Goal: Information Seeking & Learning: Learn about a topic

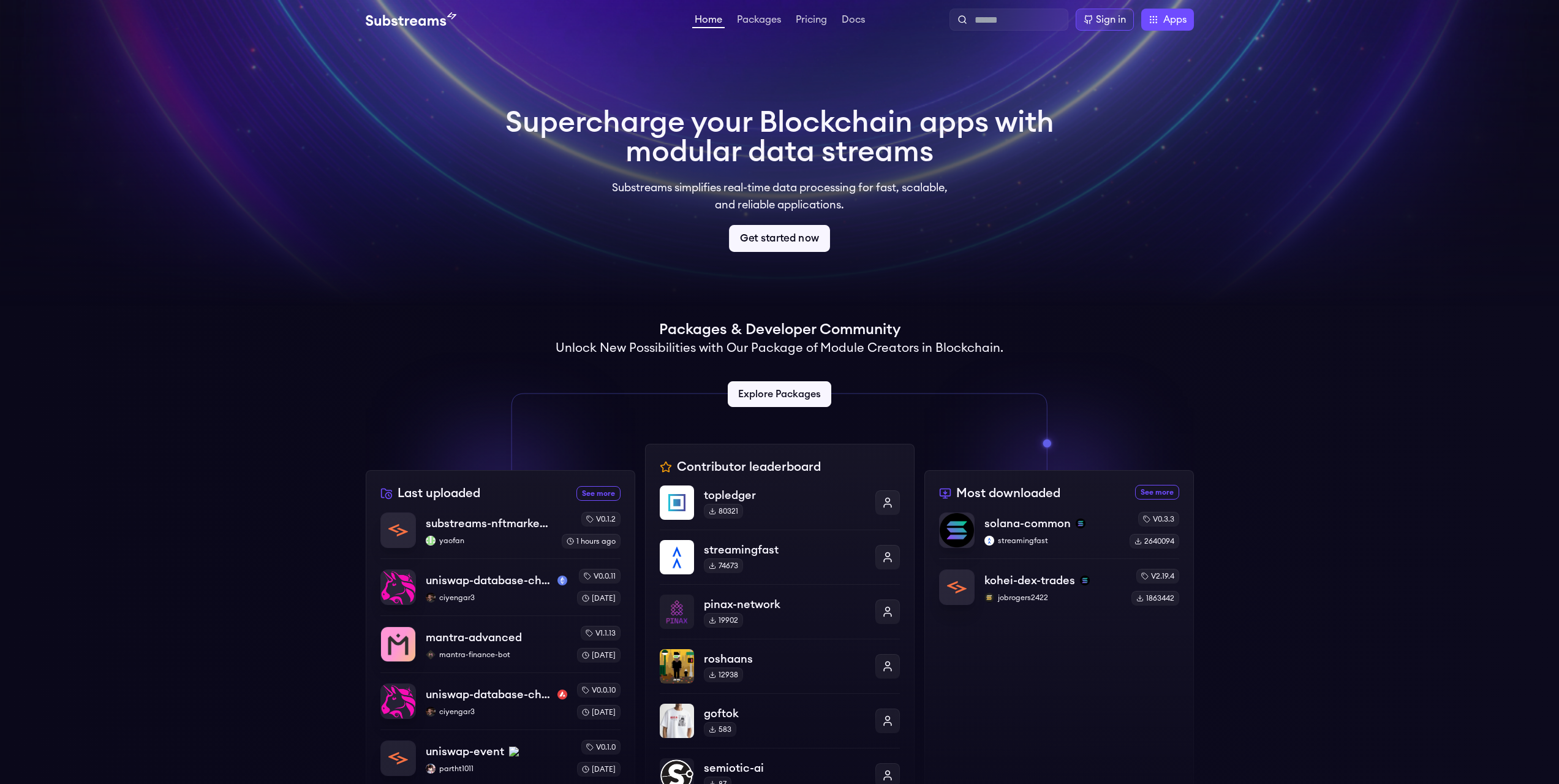
click at [793, 234] on link "Get started now" at bounding box center [780, 238] width 101 height 27
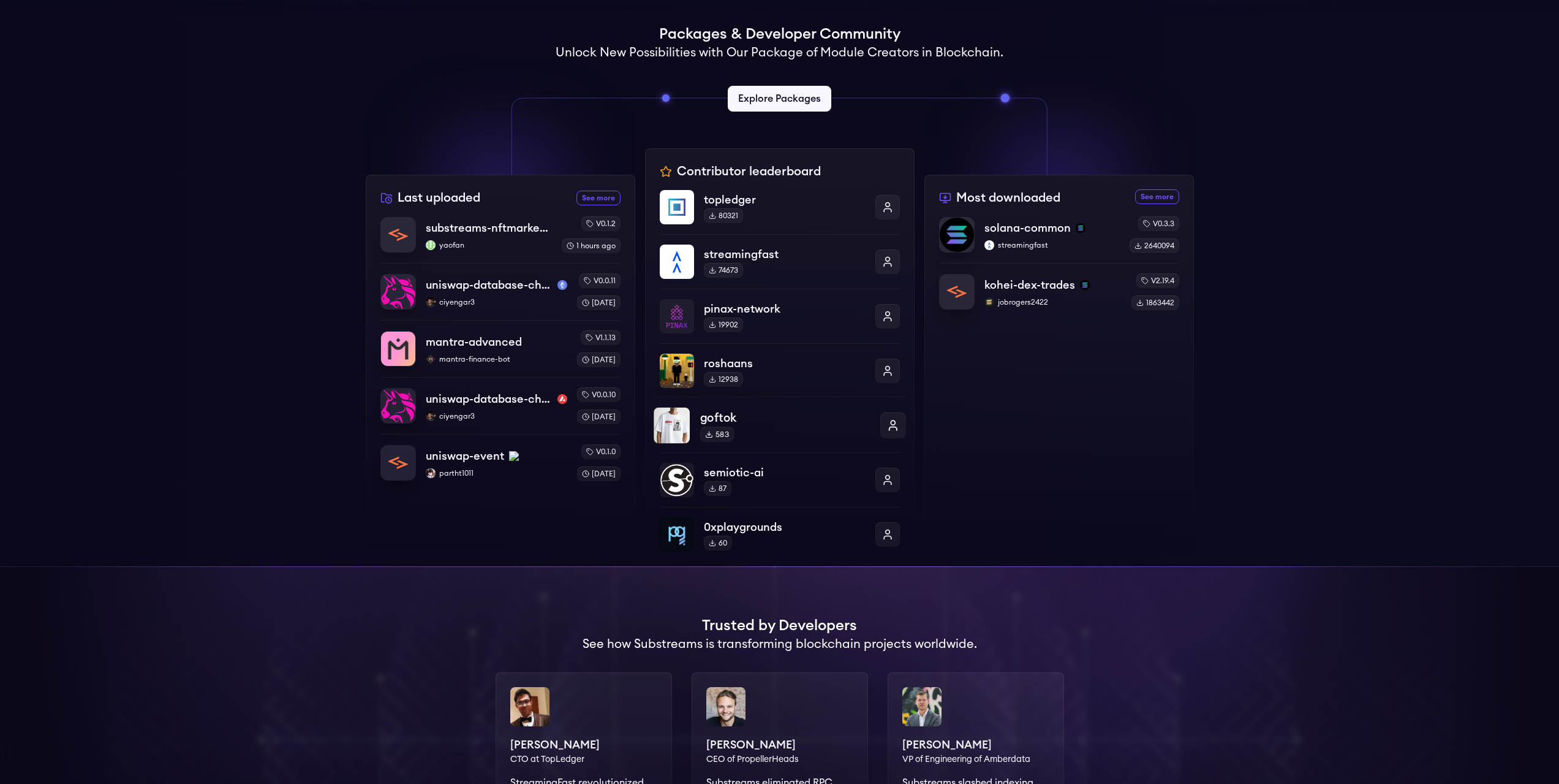
scroll to position [307, 0]
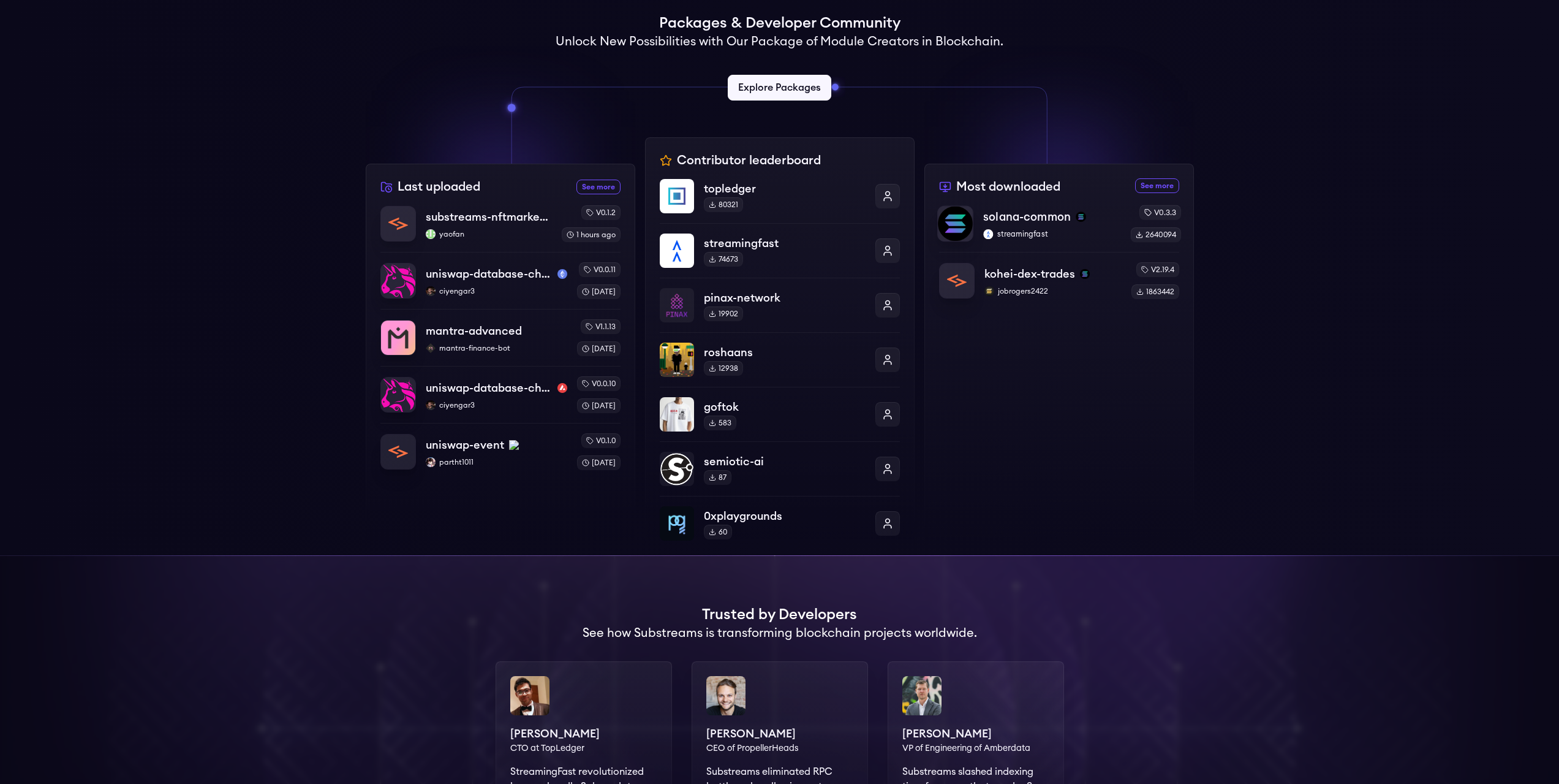
click at [1049, 231] on p "streamingfast" at bounding box center [1053, 234] width 138 height 10
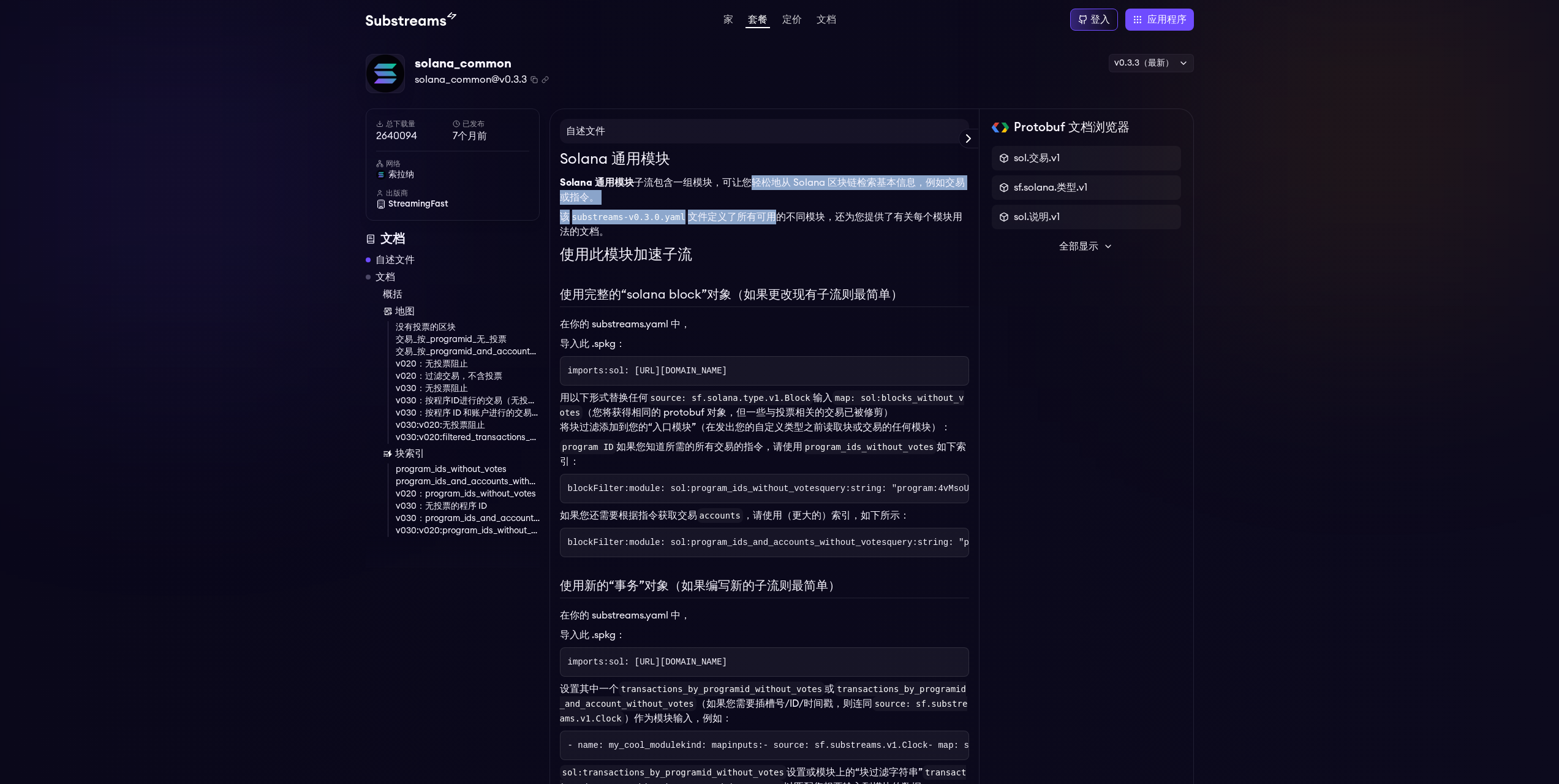
drag, startPoint x: 758, startPoint y: 215, endPoint x: 753, endPoint y: 172, distance: 43.3
click at [753, 172] on div "Solana 通用模块 Solana 通用模块 子 流包含一组模块，可让您轻松地从 Solana 区块链检索基本信息，例如交易或指令。 该 substream…" at bounding box center [765, 781] width 409 height 1265
click at [767, 275] on div "Solana 通用模块 Solana 通用模块 子 流包含一组模块，可让您轻松地从 Solana 区块链检索基本信息，例如交易或指令。 该 substream…" at bounding box center [765, 781] width 409 height 1265
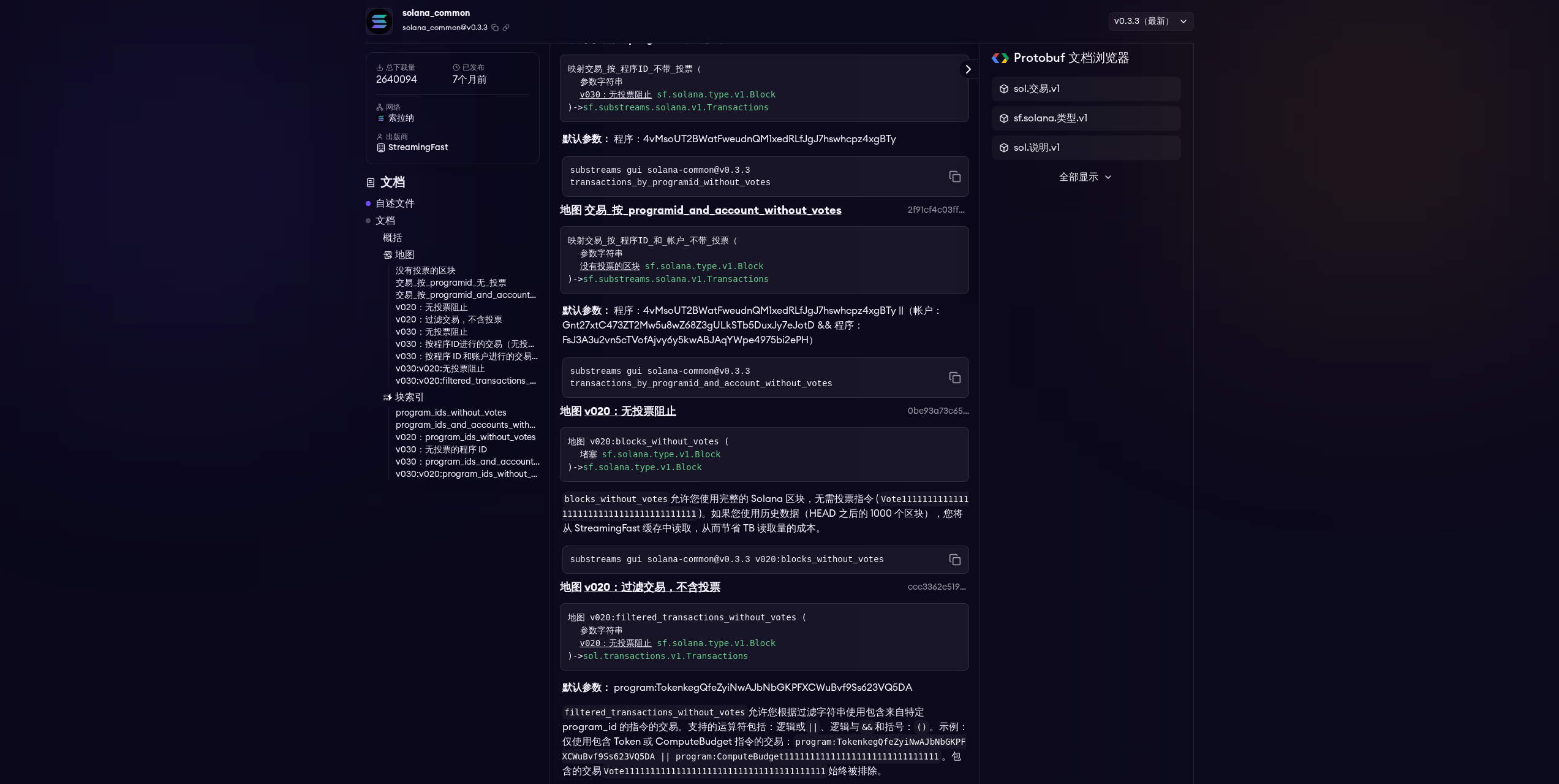
scroll to position [2328, 0]
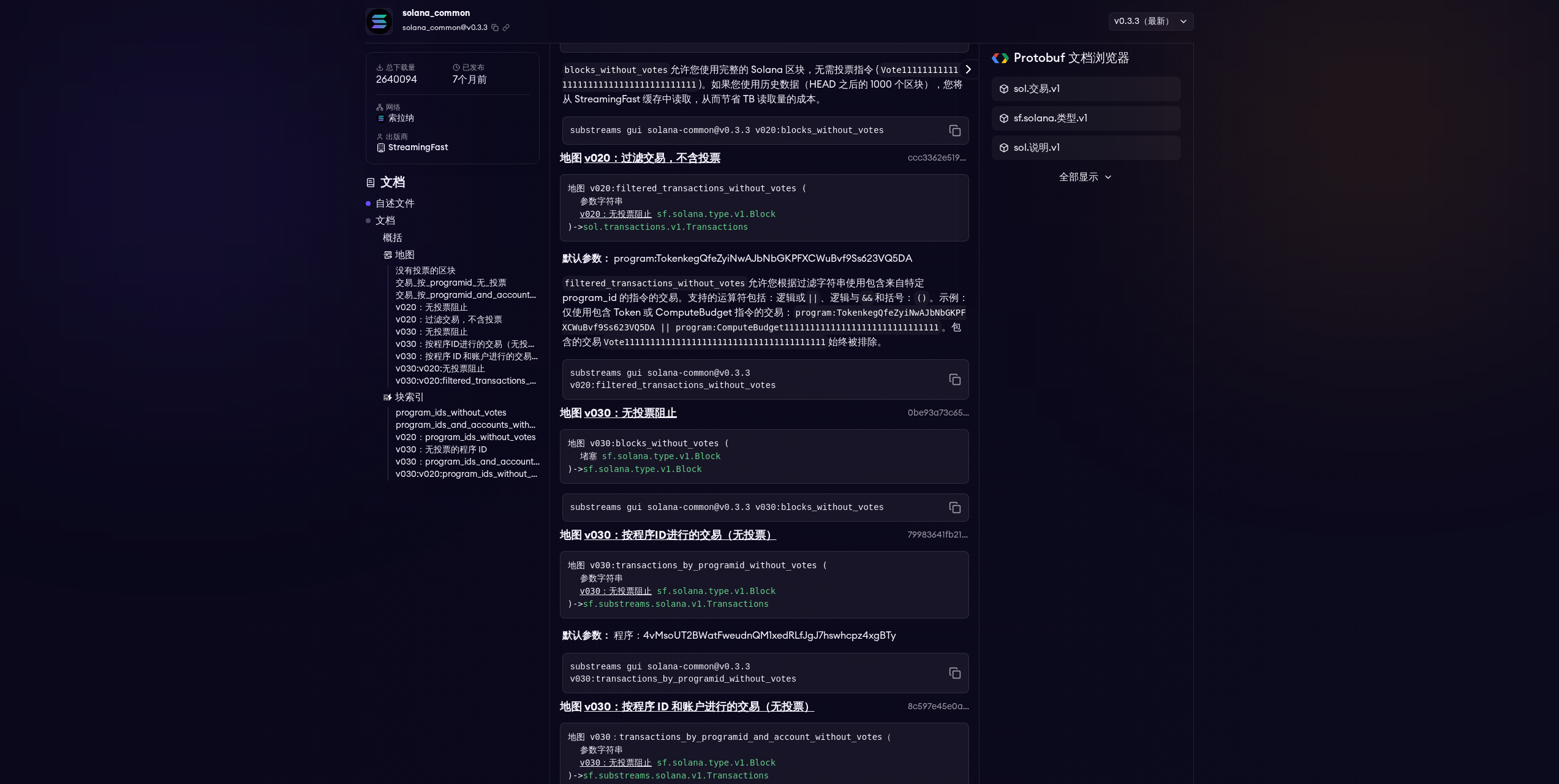
drag, startPoint x: 1063, startPoint y: 280, endPoint x: 1134, endPoint y: 259, distance: 74.0
click at [1063, 280] on div "Protobuf 文档浏览器 sol.交易.v1 sf.solana.类型.v1 sol.说明.v1 全部显示 sf.substreams.sink.服务.v…" at bounding box center [1087, 12] width 215 height 4456
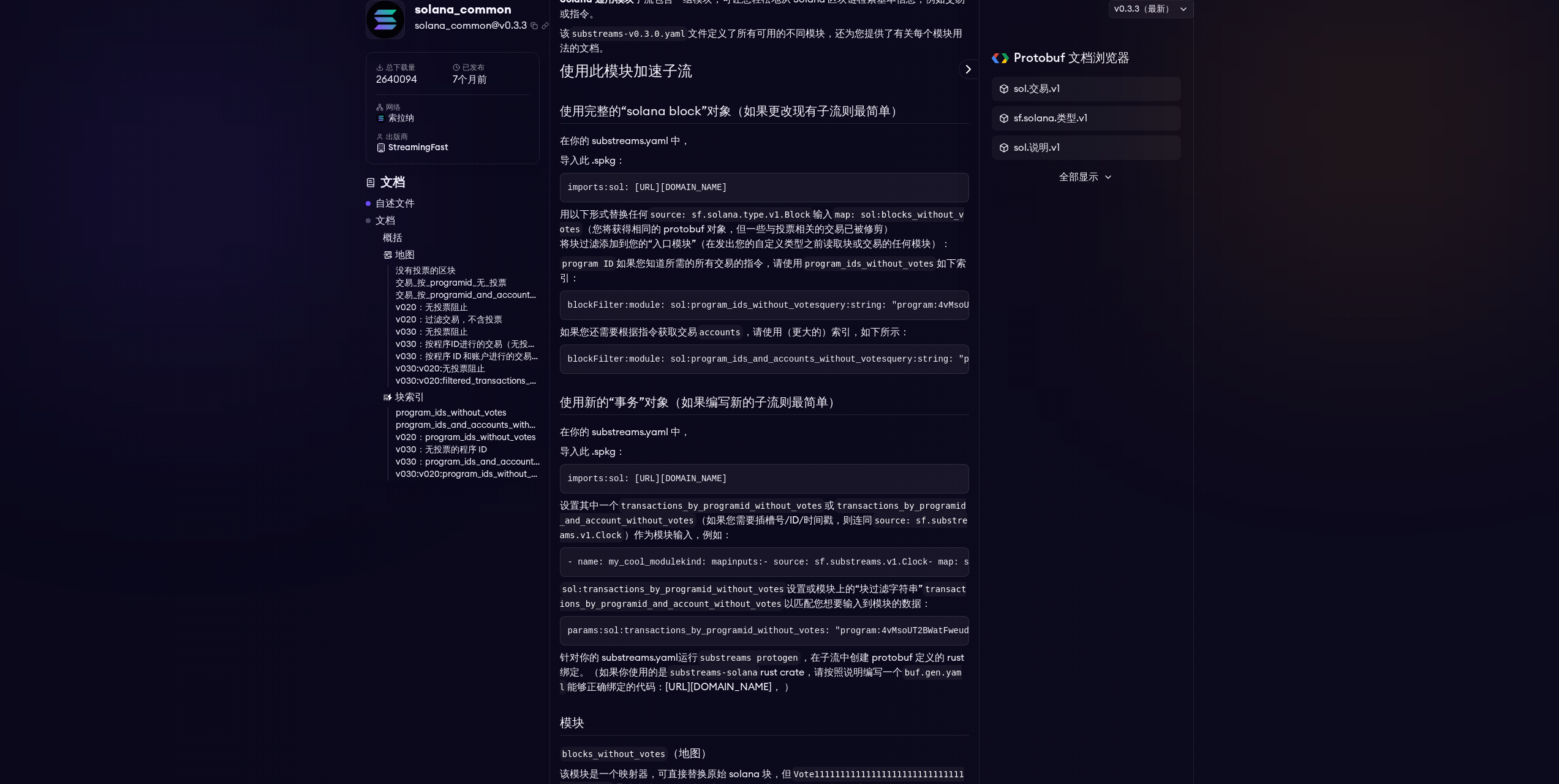
scroll to position [0, 0]
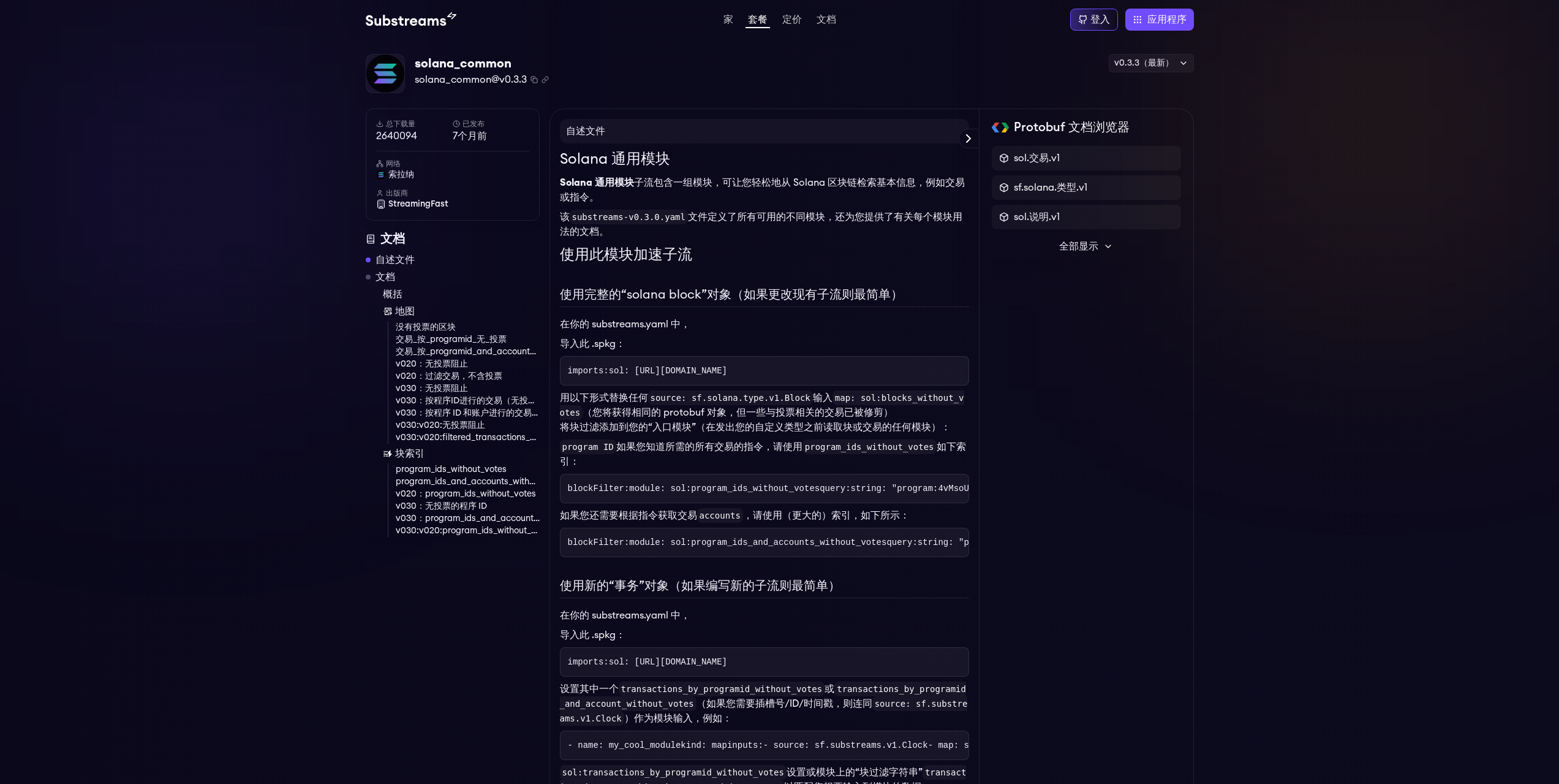
click at [645, 178] on font "流包含一组模块，可让您轻松地从 Solana 区块链检索基本信息，例如交易或指令。" at bounding box center [763, 190] width 405 height 25
click at [806, 186] on font "流包含一组模块，可让您轻松地从 Solana 区块链检索基本信息，例如交易或指令。" at bounding box center [763, 190] width 405 height 25
drag, startPoint x: 767, startPoint y: 186, endPoint x: 756, endPoint y: 213, distance: 29.2
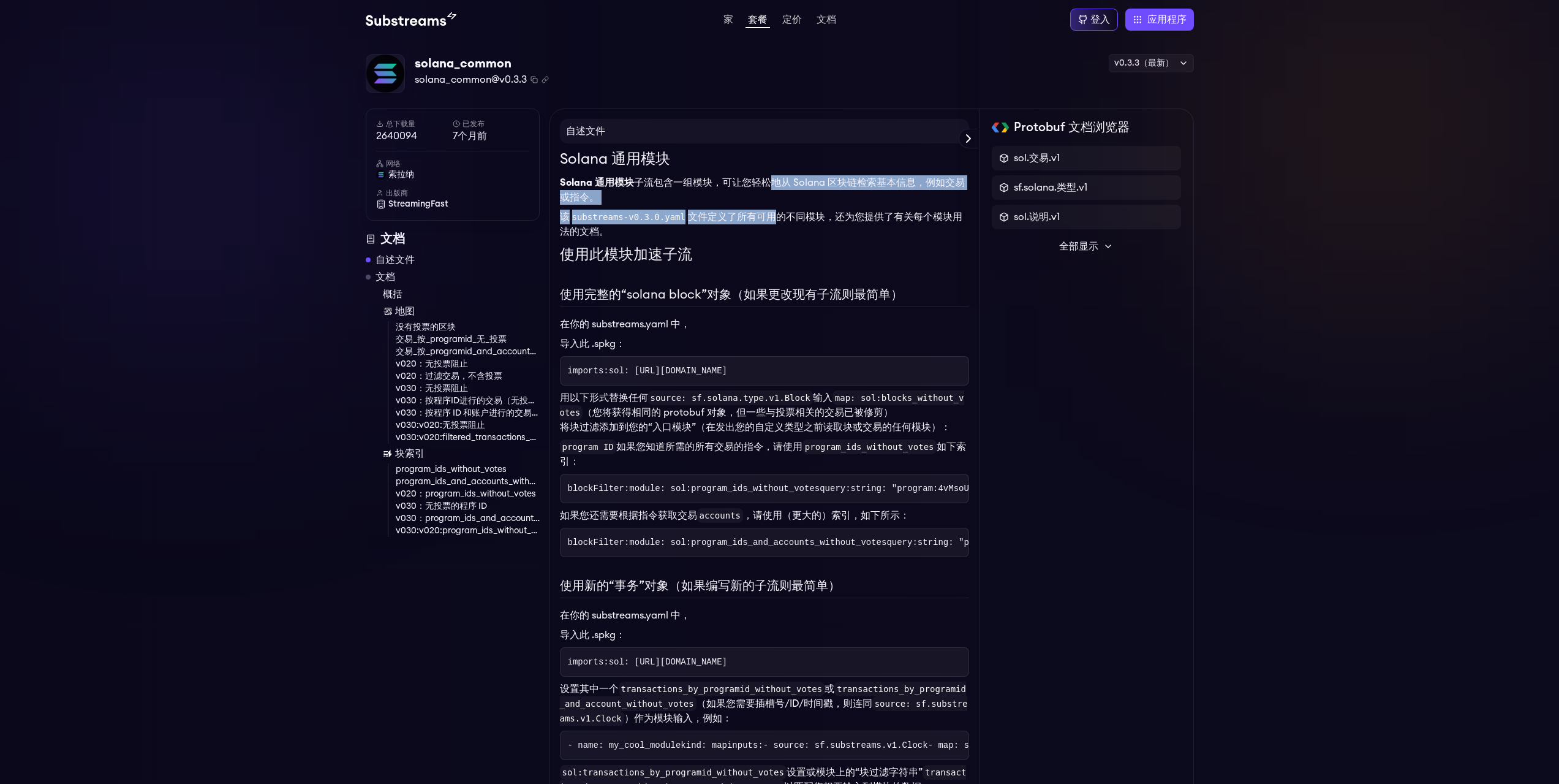
click at [756, 213] on div "Solana 通用模块 Solana 通用模块 子 流包含一组模块，可让您轻松地从 Solana 区块链检索基本信息，例如交易或指令。 该 substream…" at bounding box center [765, 781] width 409 height 1265
click at [763, 310] on div "Solana 通用模块 Solana 通用模块 子 流包含一组模块，可让您轻松地从 Solana 区块链检索基本信息，例如交易或指令。 该 substream…" at bounding box center [765, 781] width 409 height 1265
click at [635, 258] on font "使用此模块加速子流" at bounding box center [627, 255] width 133 height 15
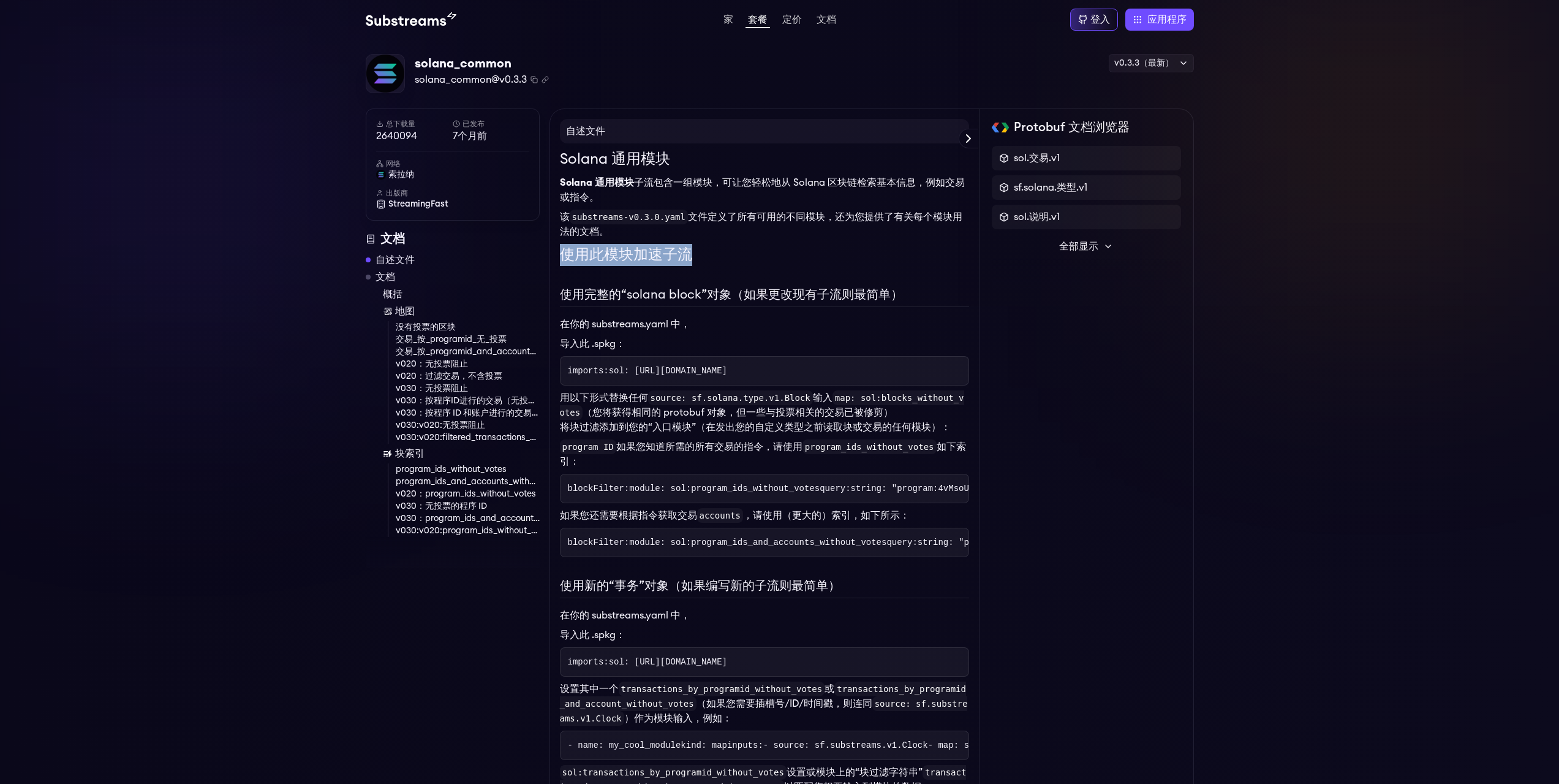
click at [739, 259] on h1 "使用此模块加速子流" at bounding box center [765, 254] width 409 height 22
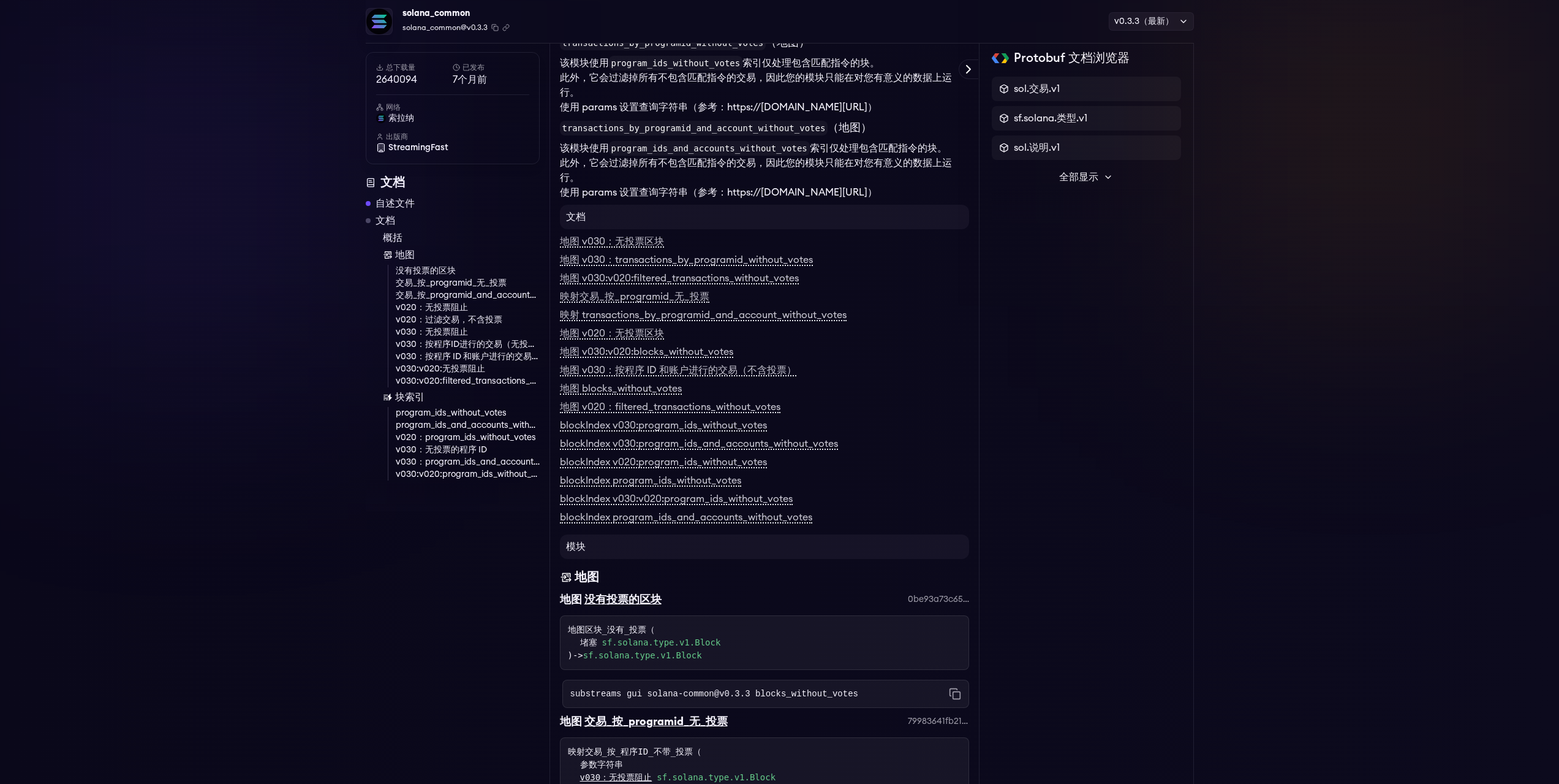
scroll to position [828, 0]
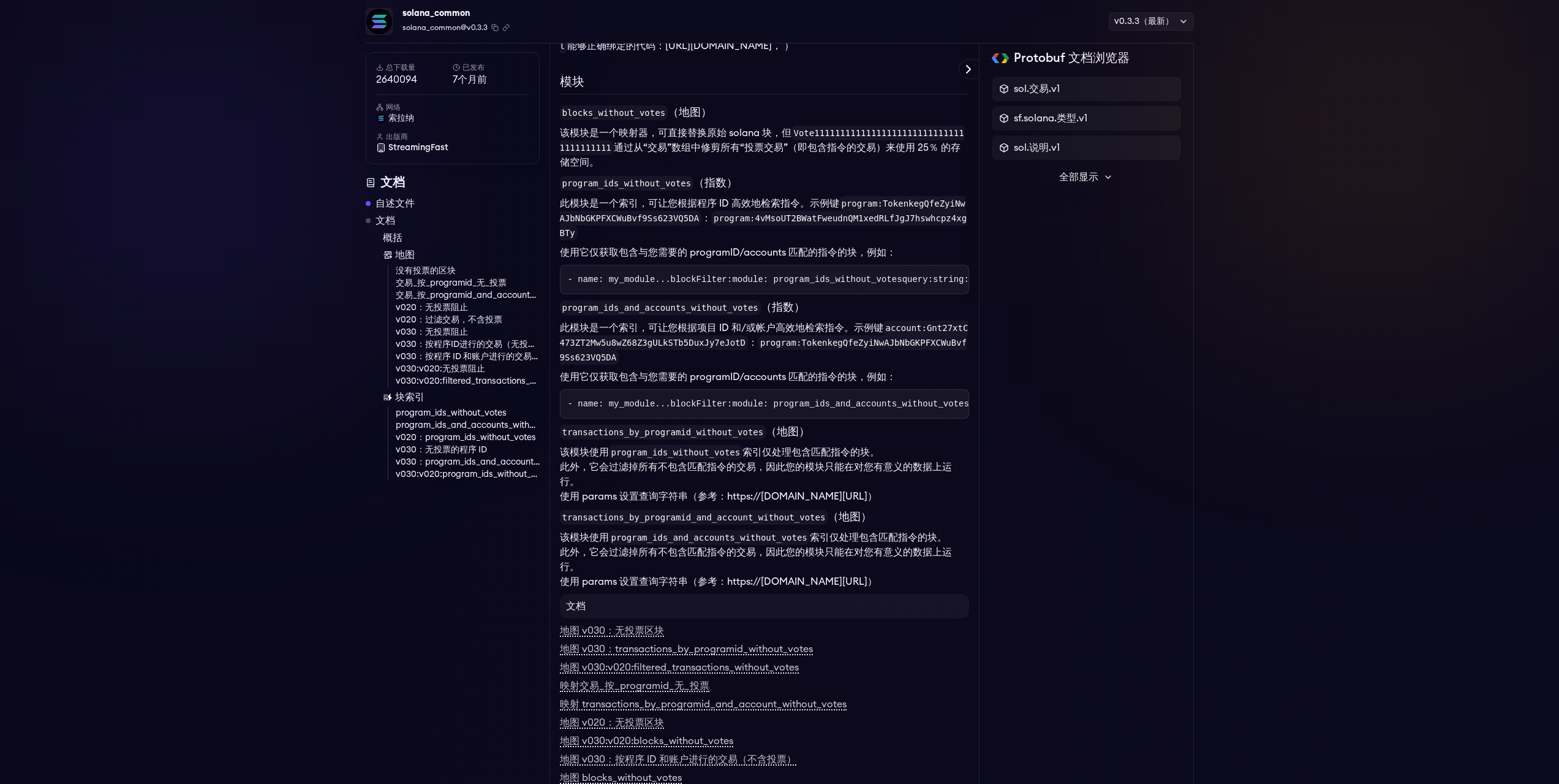
click at [1058, 185] on button "全部显示" at bounding box center [1087, 177] width 189 height 25
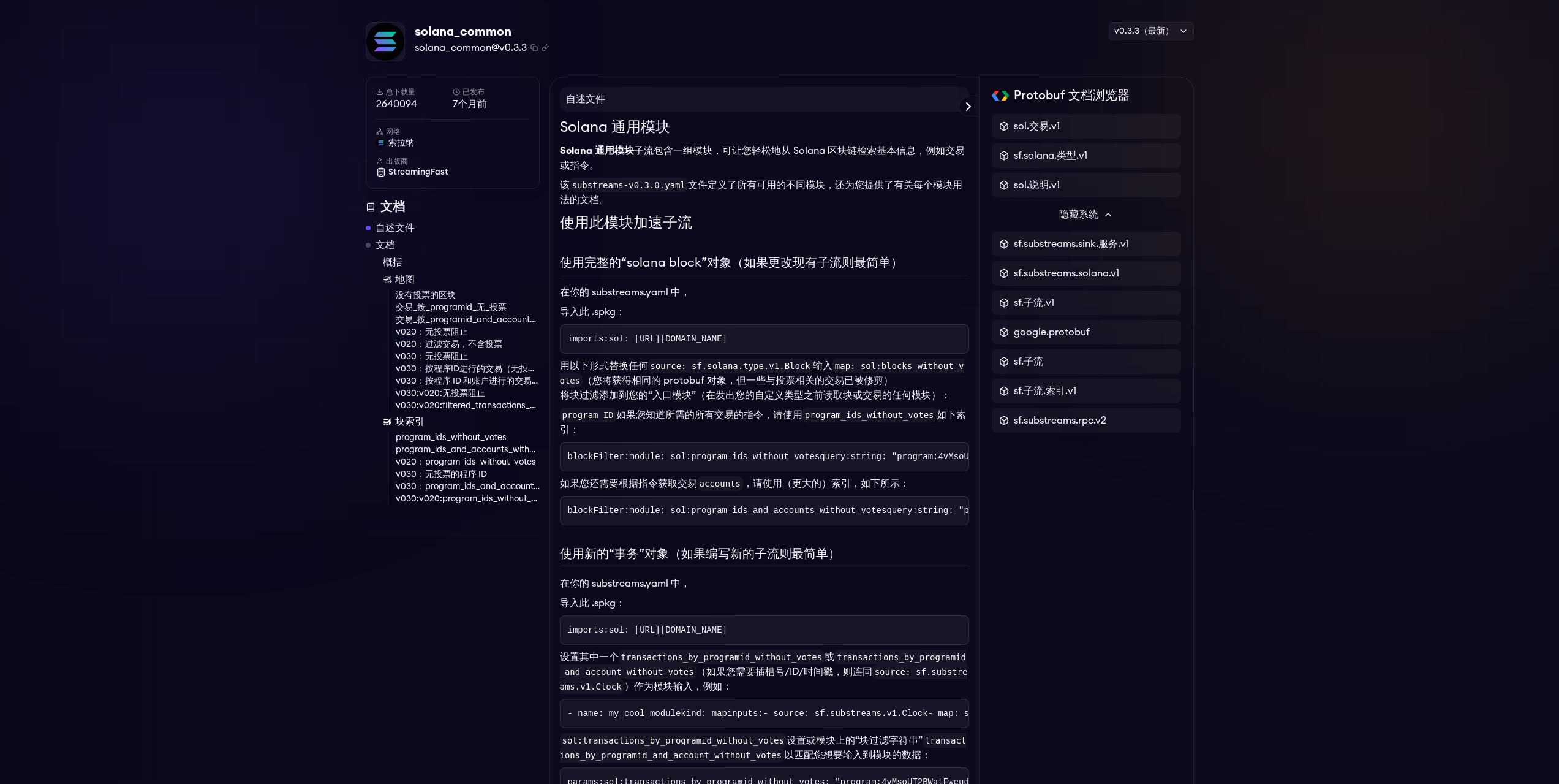
scroll to position [0, 0]
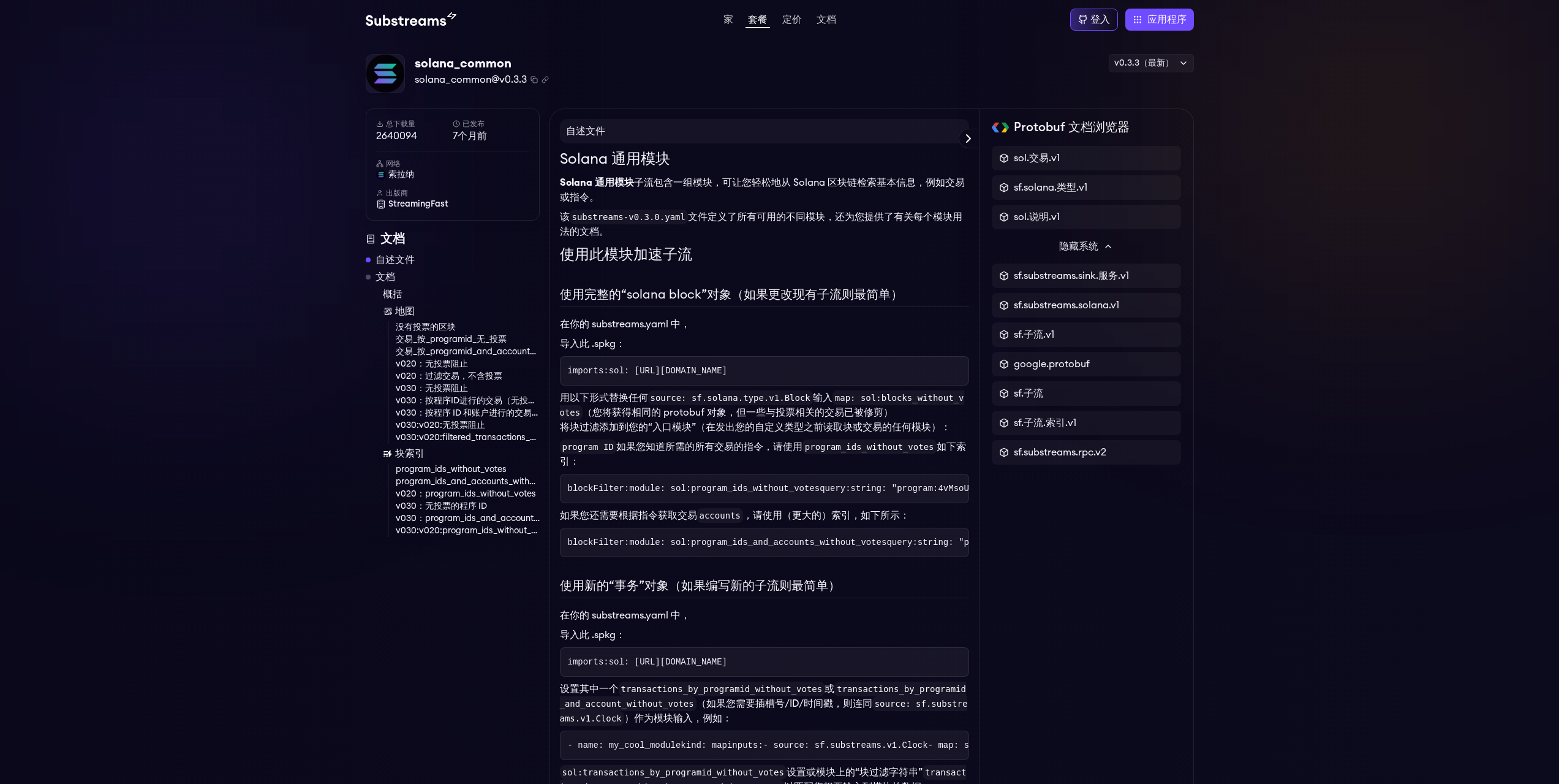
click at [833, 67] on div "solana_common solana_common@v0.3.3 已复制！ 已复制！ v0.3.3（最新） v0.3.3（最新） v0.3.2 v0.3.…" at bounding box center [779, 74] width 828 height 40
click at [414, 323] on font "没有投票的区块" at bounding box center [426, 327] width 60 height 8
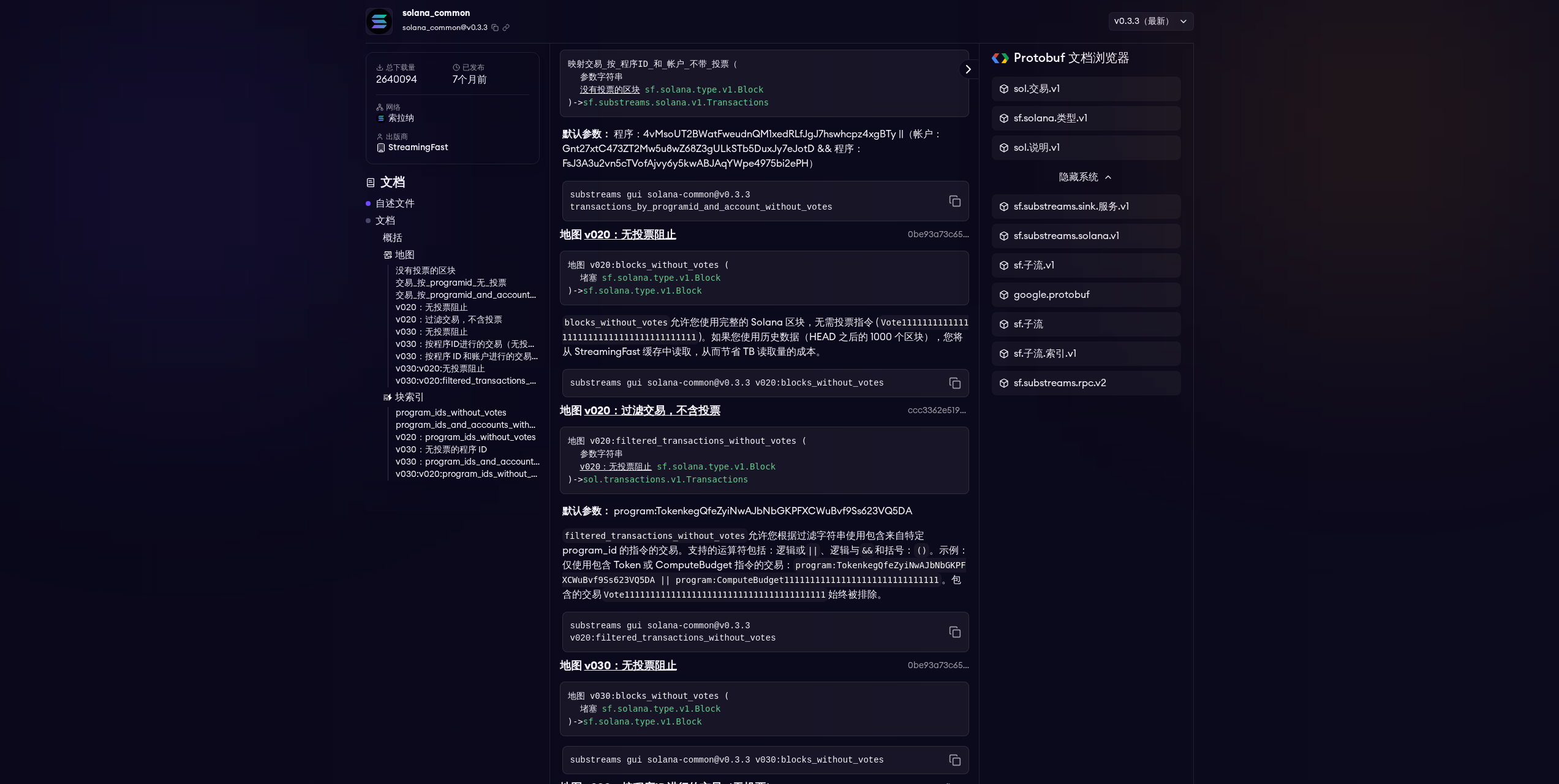
click at [443, 278] on font "交易_按_programid_无_投票" at bounding box center [452, 283] width 111 height 8
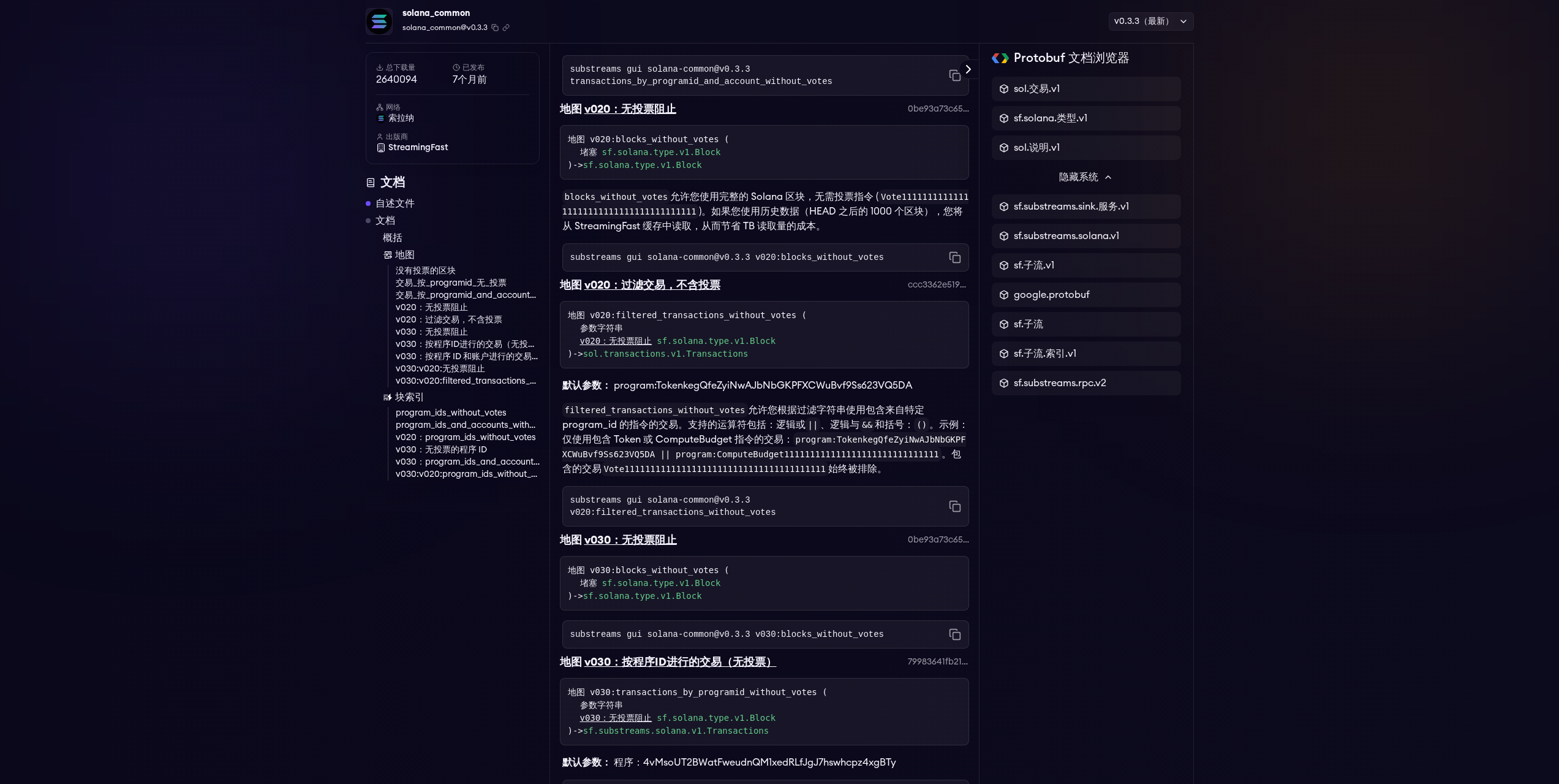
click at [445, 298] on font "交易_按_programid_and_account_without_votes" at bounding box center [493, 295] width 194 height 8
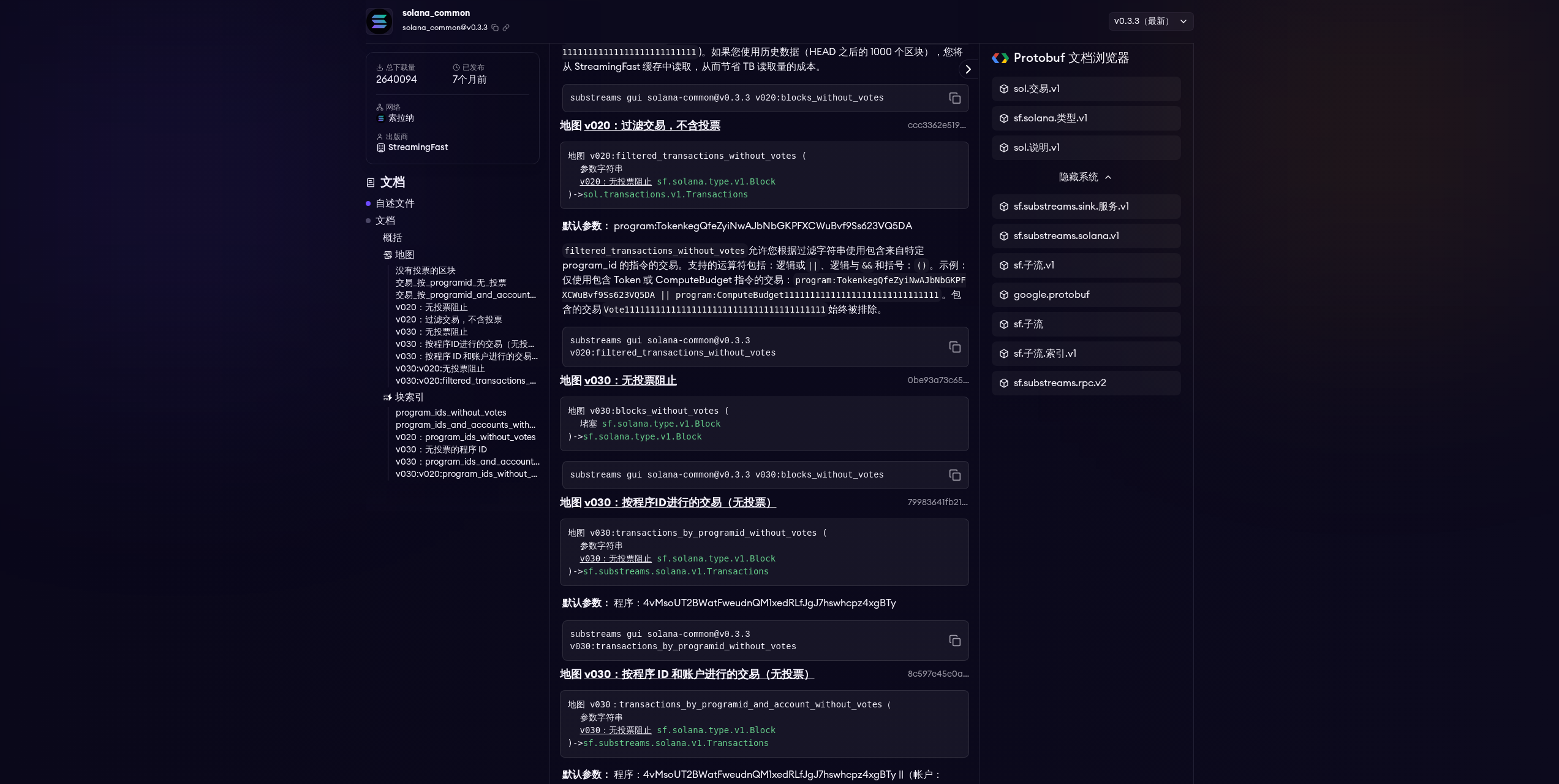
click at [445, 312] on font "v020：无投票阻止" at bounding box center [432, 307] width 72 height 8
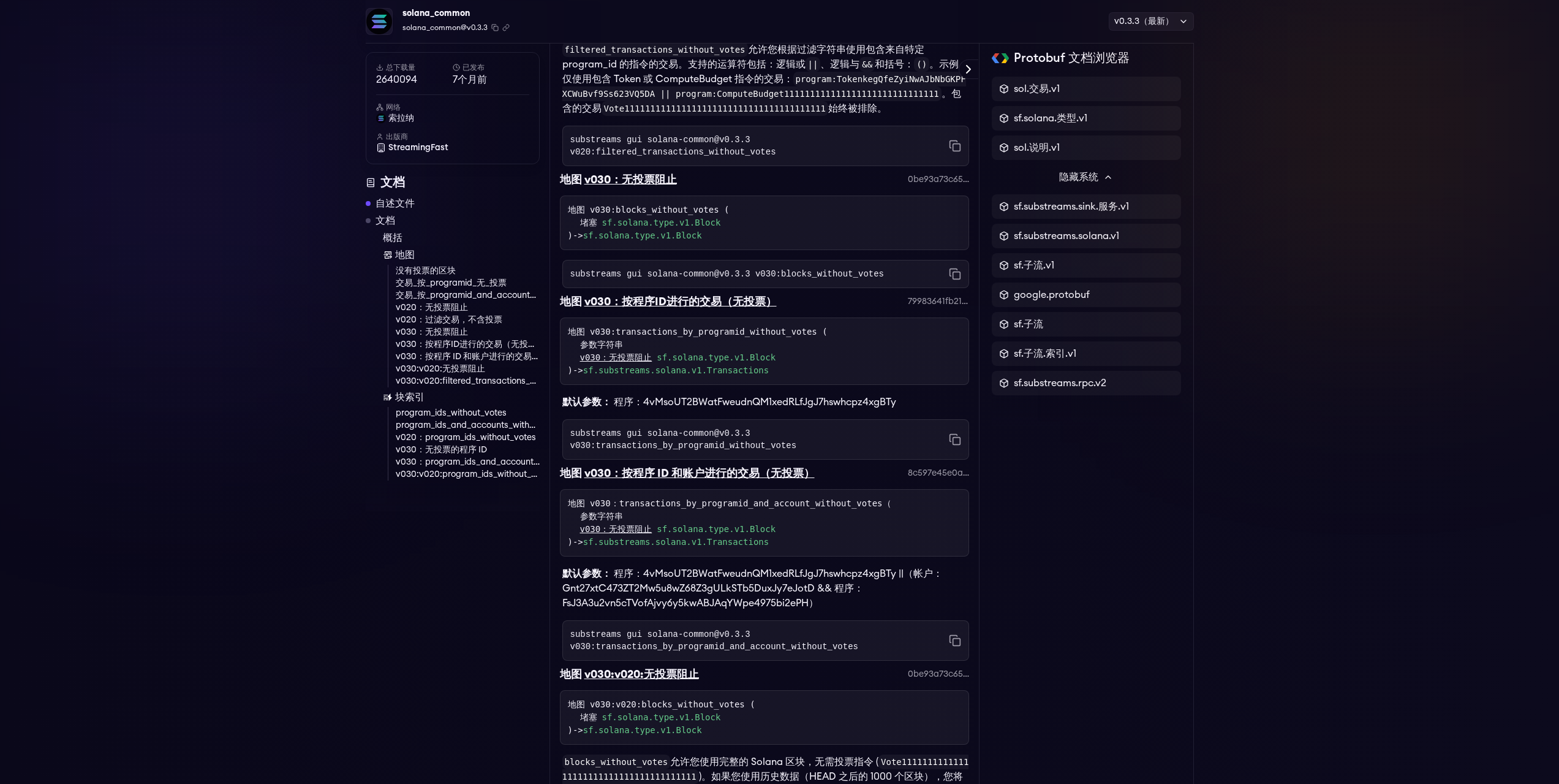
click at [443, 326] on link "v020：过滤交易，不含投票" at bounding box center [468, 320] width 144 height 12
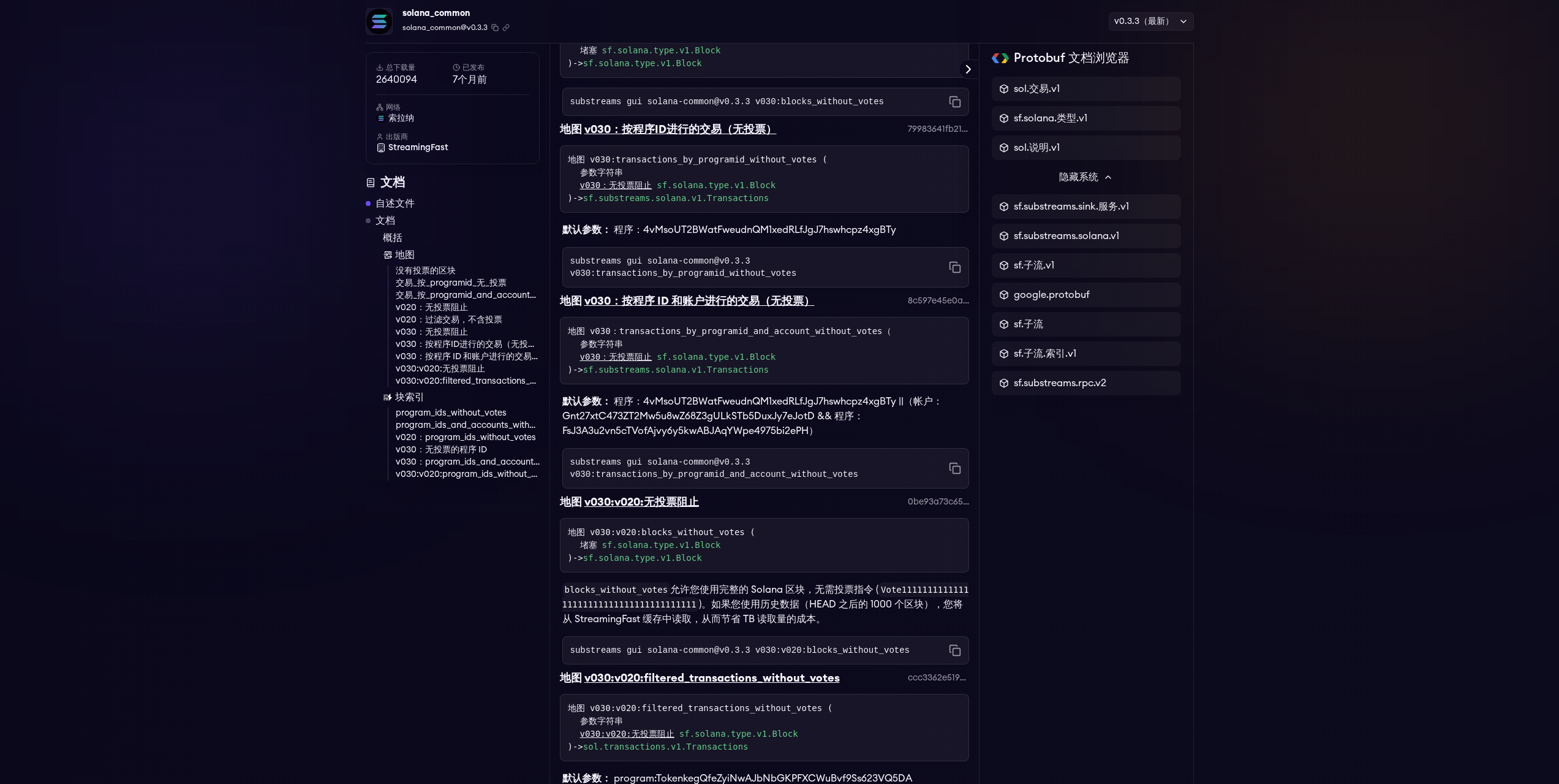
scroll to position [2737, 0]
click at [438, 410] on font "program_ids_without_votes" at bounding box center [452, 413] width 111 height 8
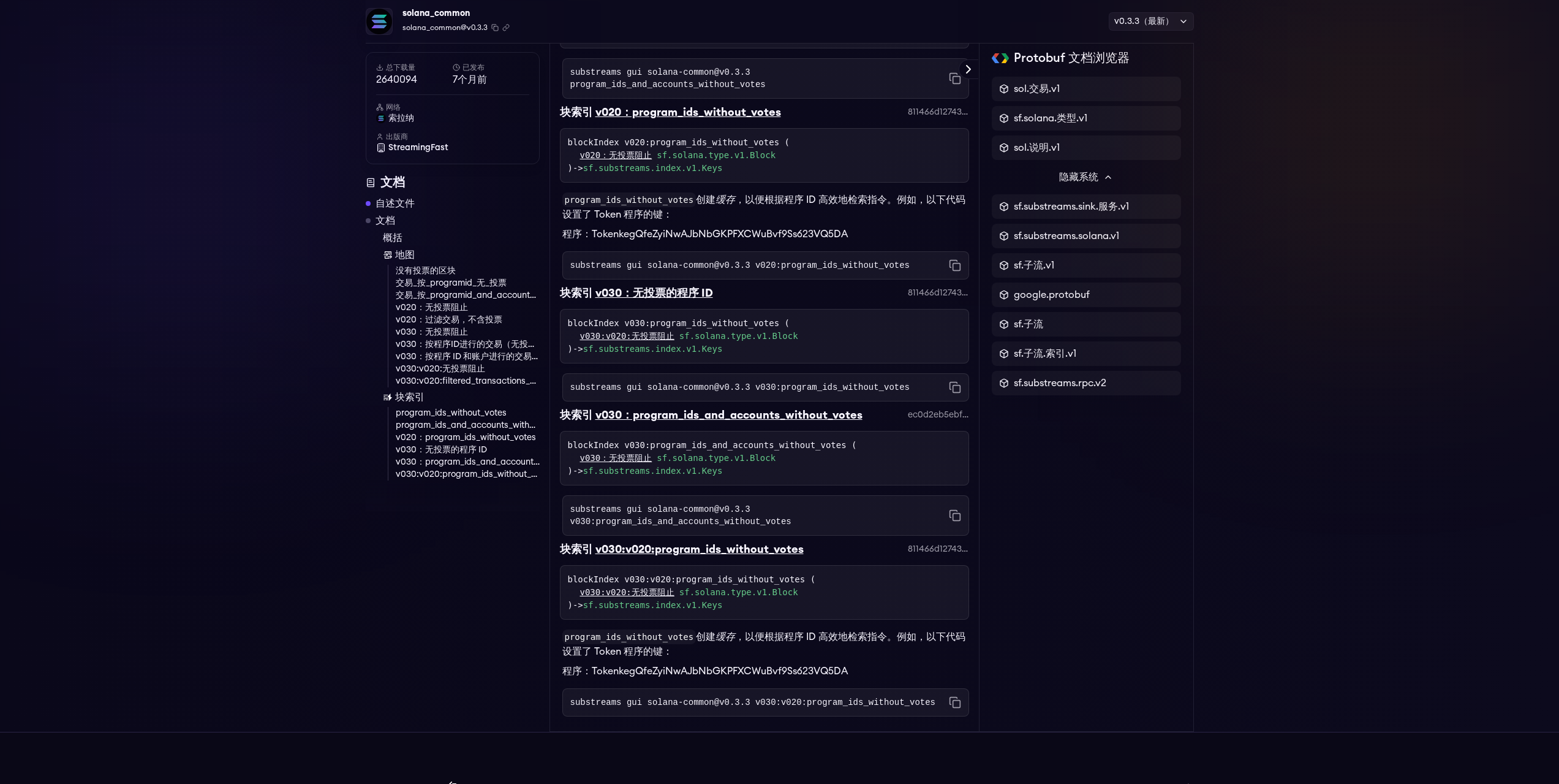
click at [447, 451] on font "v030：无投票的程序 ID" at bounding box center [442, 449] width 91 height 8
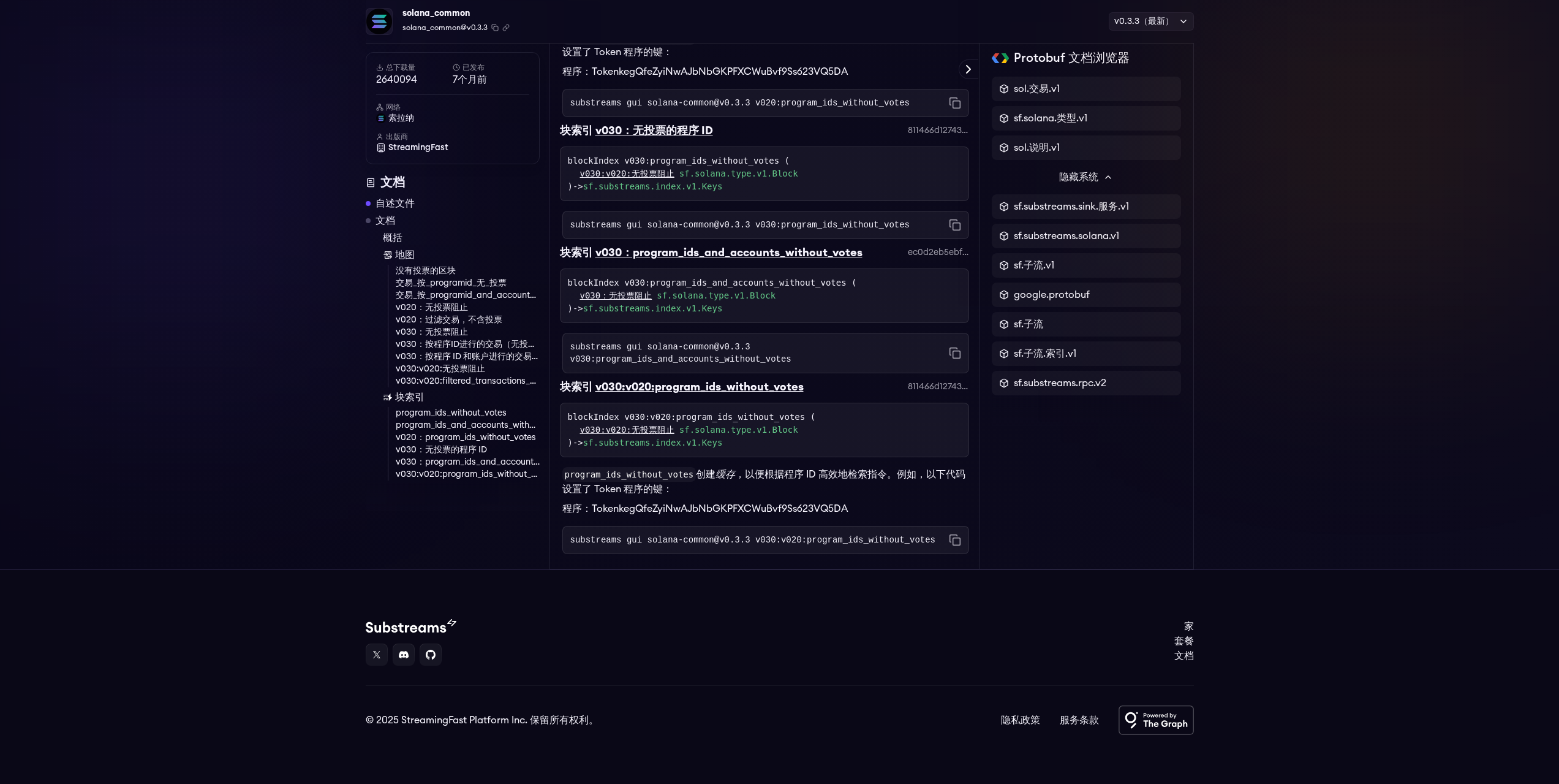
scroll to position [4259, 0]
click at [462, 316] on font "v020：过滤交易，不含投票" at bounding box center [449, 320] width 107 height 8
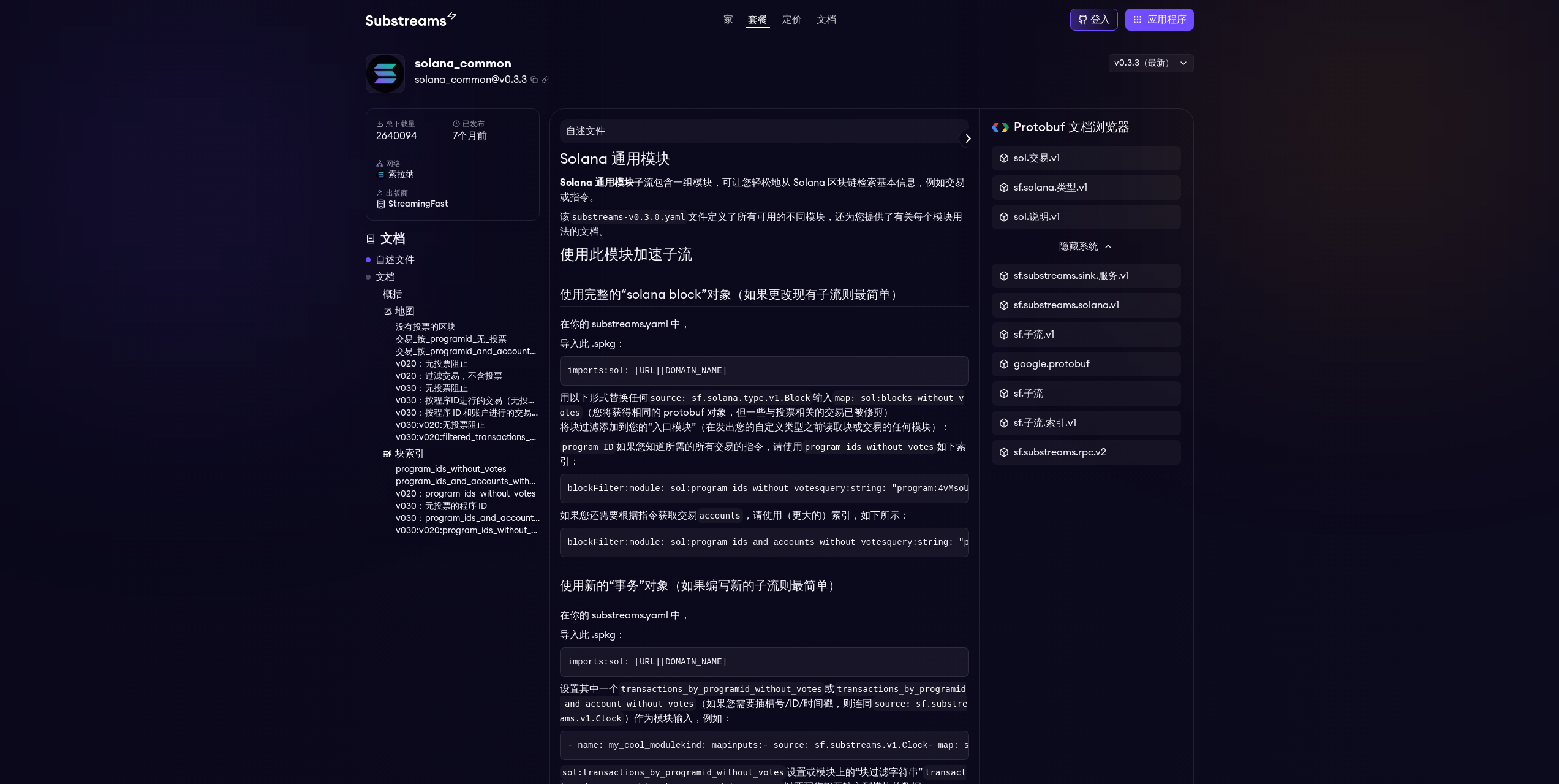
click at [386, 123] on font "总下载量" at bounding box center [400, 123] width 29 height 7
click at [1166, 62] on font "v0.3.3（最新）" at bounding box center [1145, 63] width 60 height 8
click at [883, 162] on h1 "Solana 通用模块" at bounding box center [765, 159] width 409 height 22
click at [1151, 22] on font "应用程序" at bounding box center [1167, 20] width 39 height 10
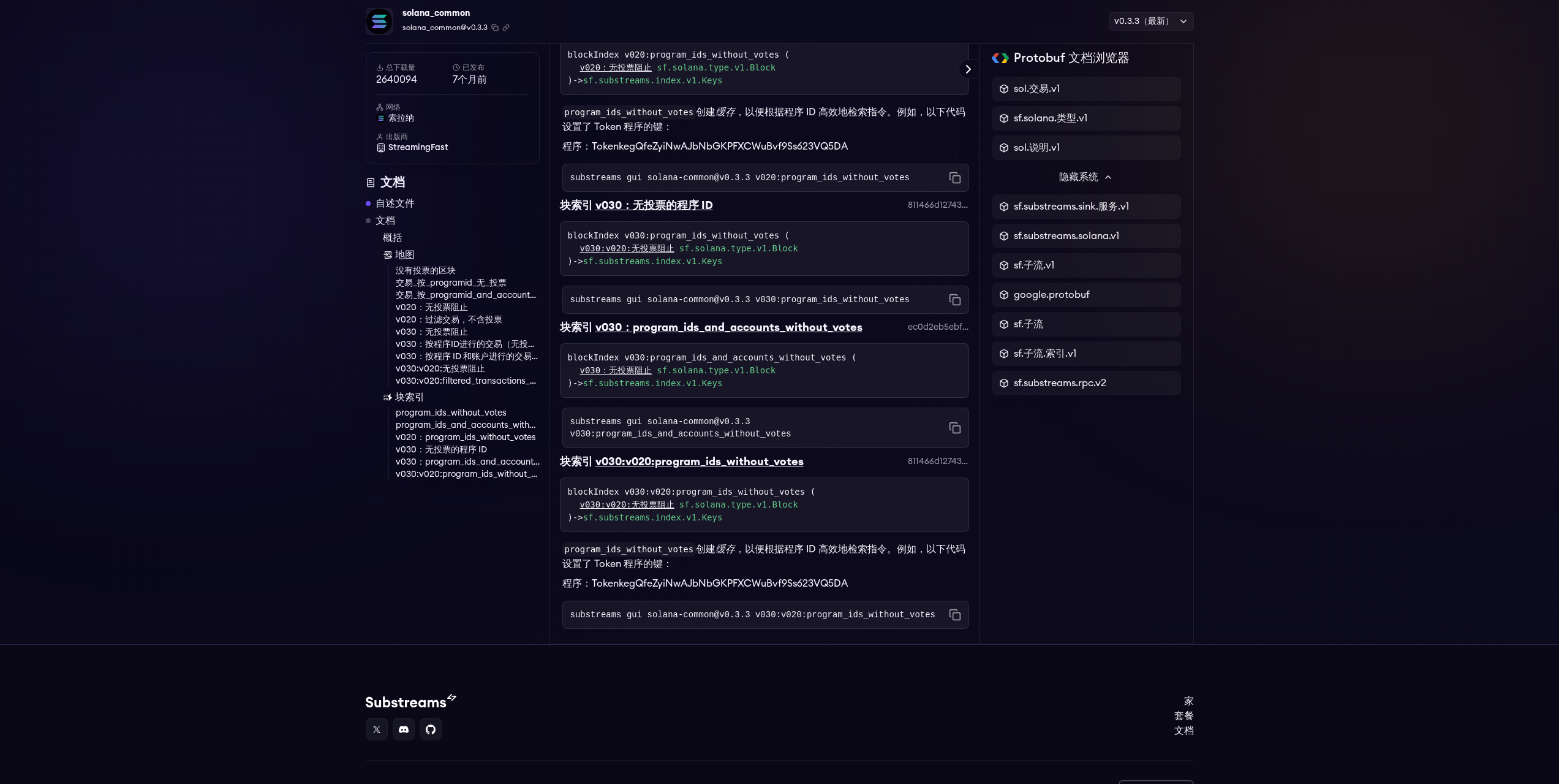
scroll to position [4259, 0]
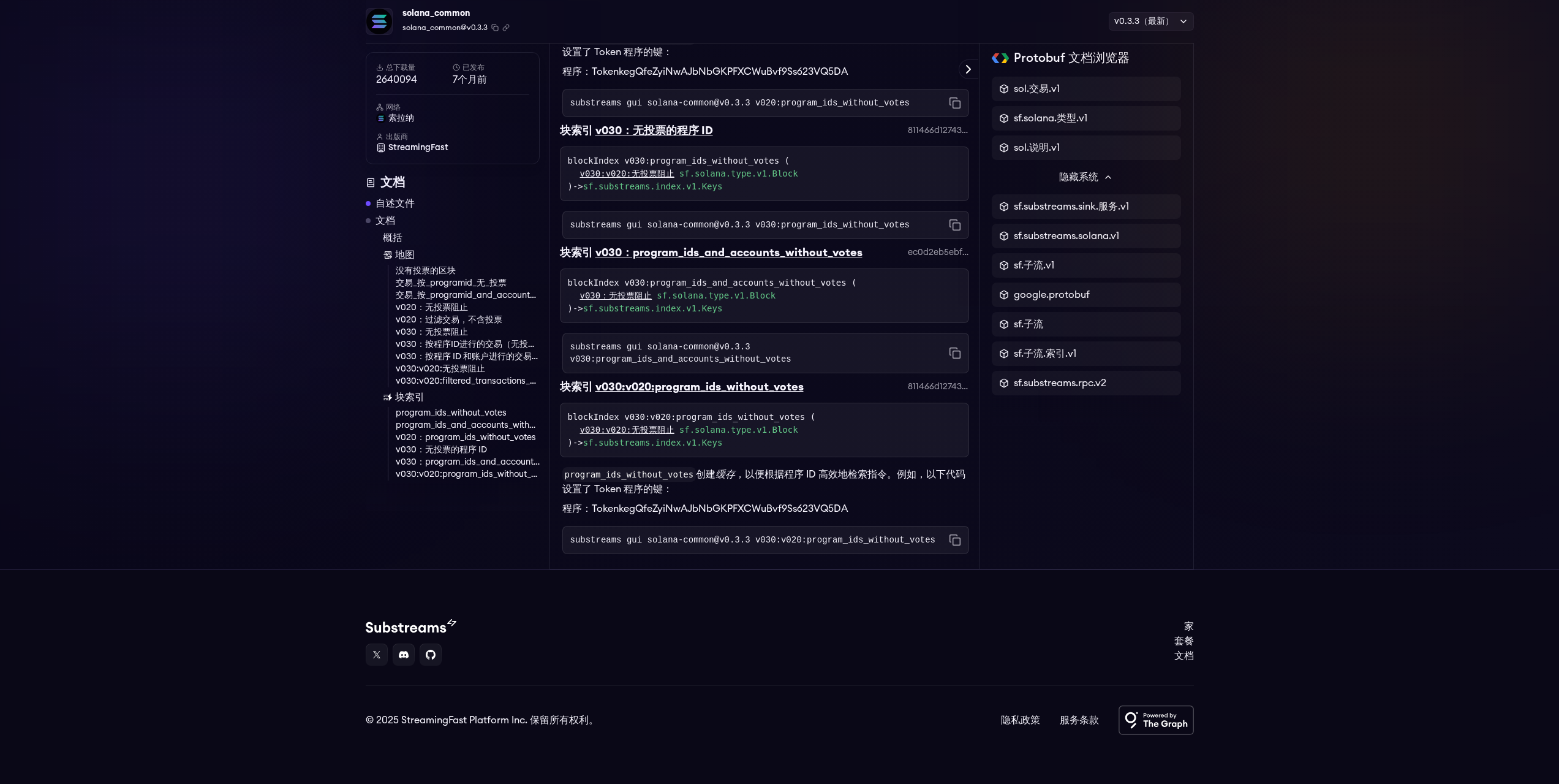
click at [1174, 636] on link "套餐" at bounding box center [1184, 641] width 20 height 15
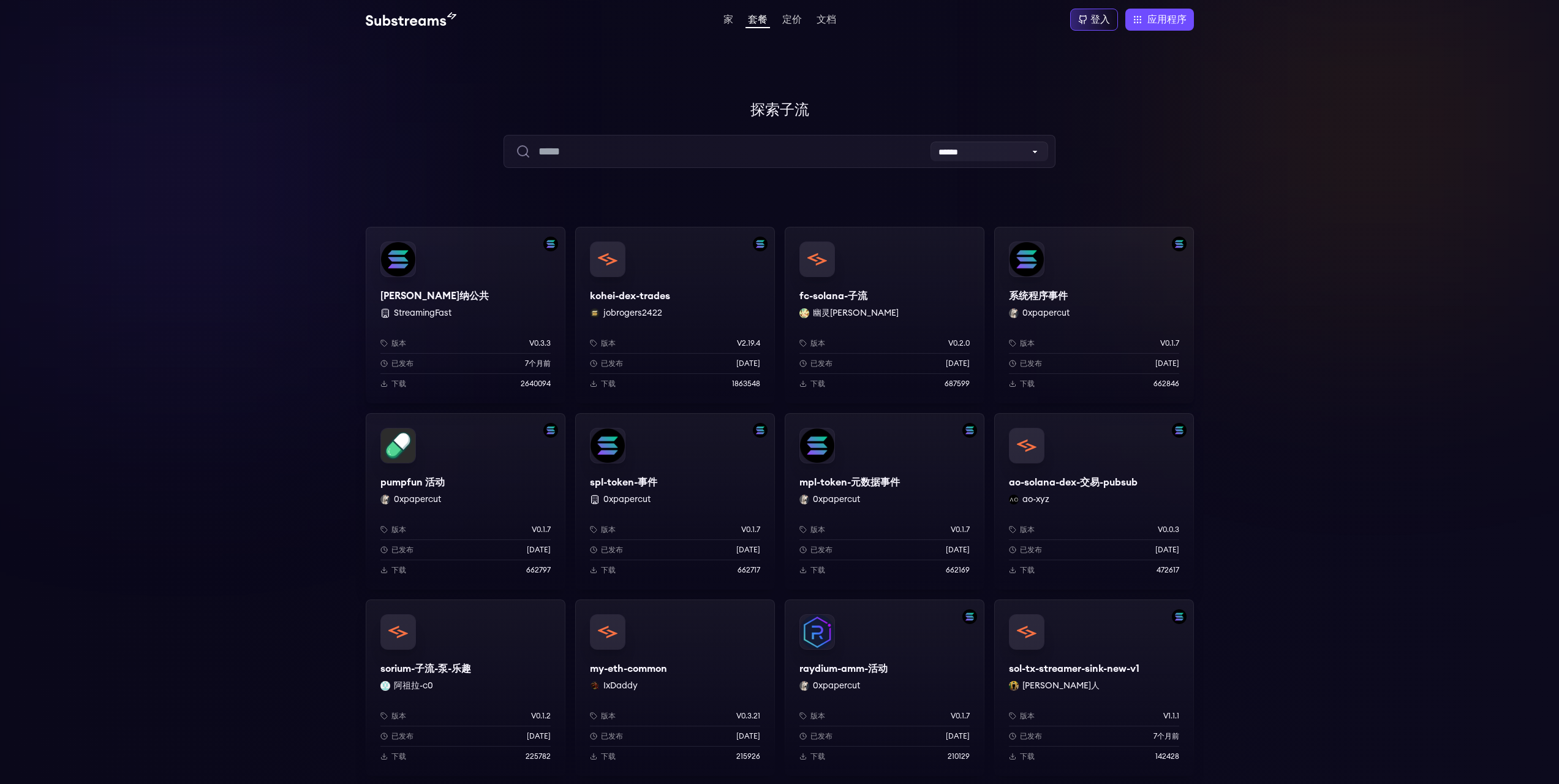
click at [143, 264] on div at bounding box center [184, 184] width 368 height 368
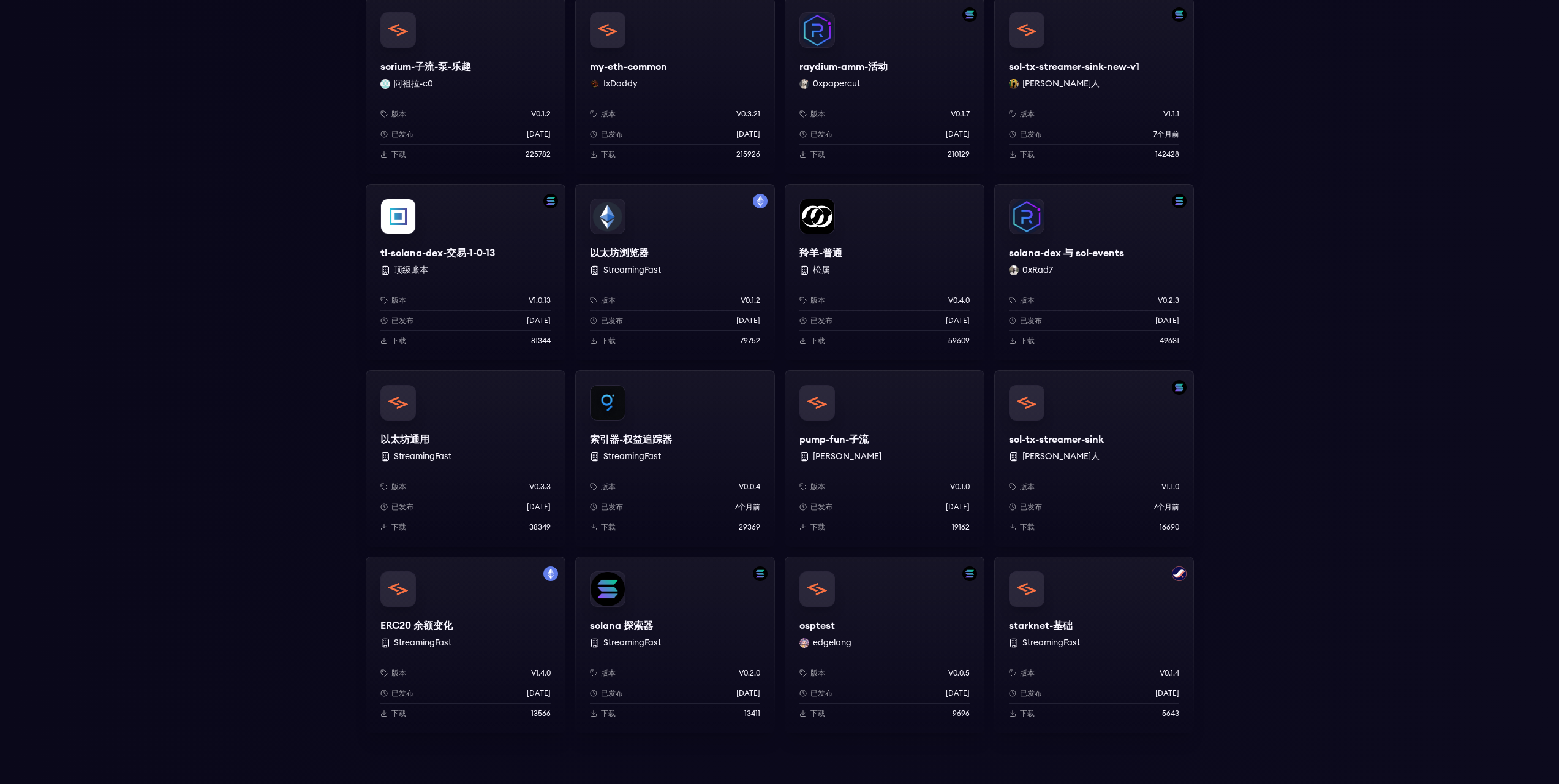
scroll to position [596, 0]
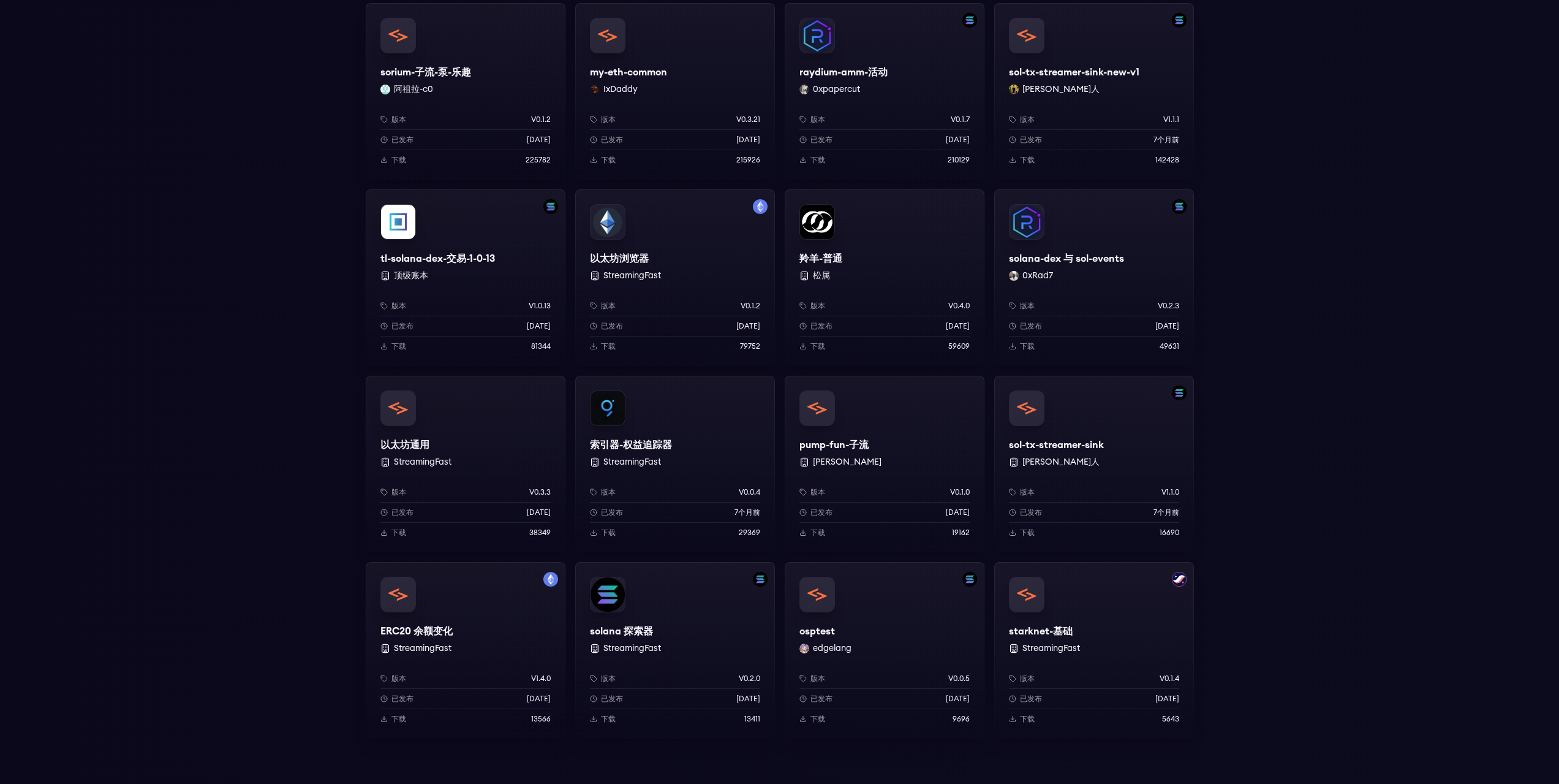
click at [1328, 269] on div "索拉纳公共 StreamingFast 版本 v0.3.3 已发布 7个月前 下载 2640094 kohei-dex-trades jobrogers242…" at bounding box center [779, 223] width 1559 height 1186
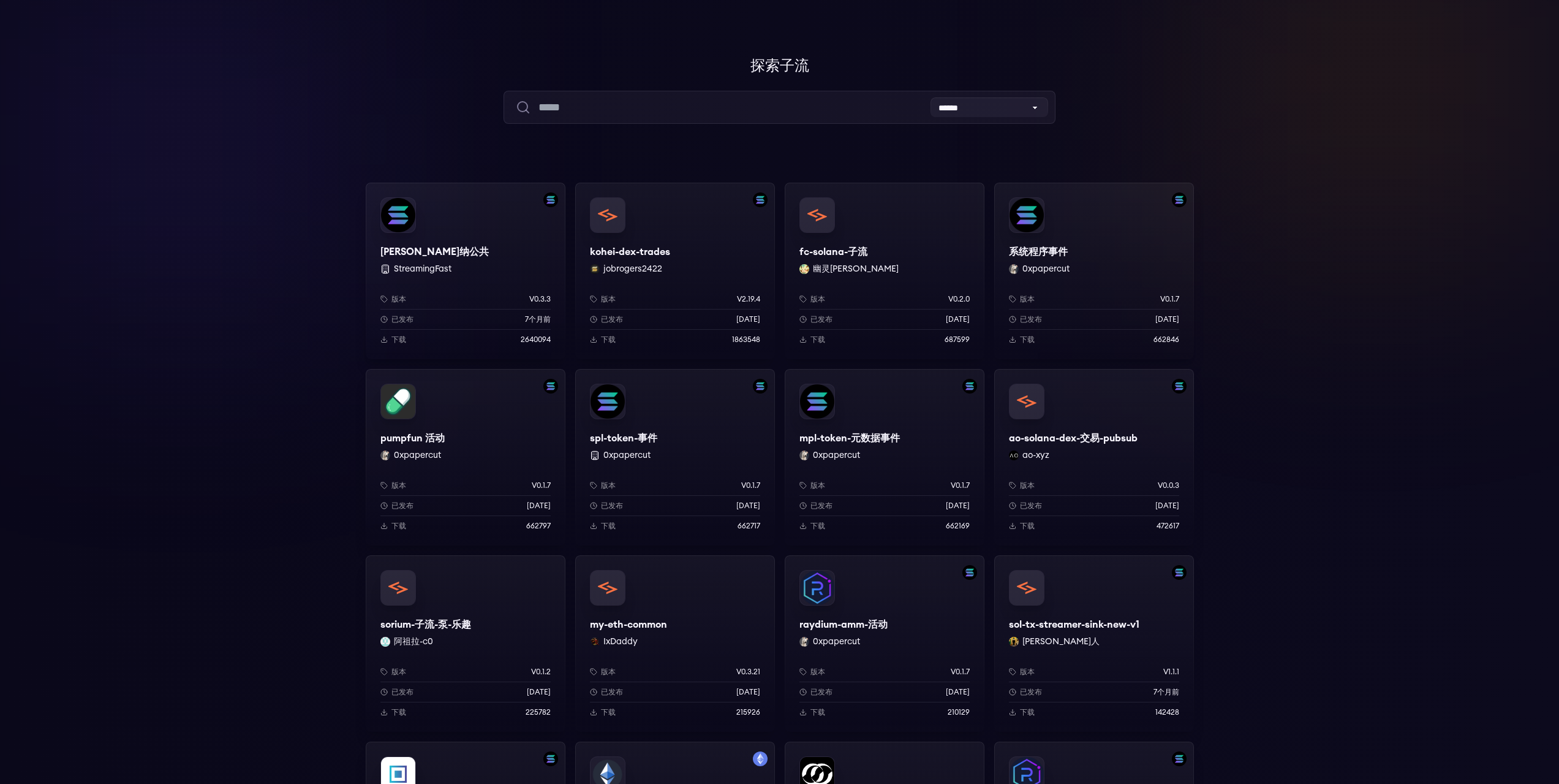
scroll to position [0, 0]
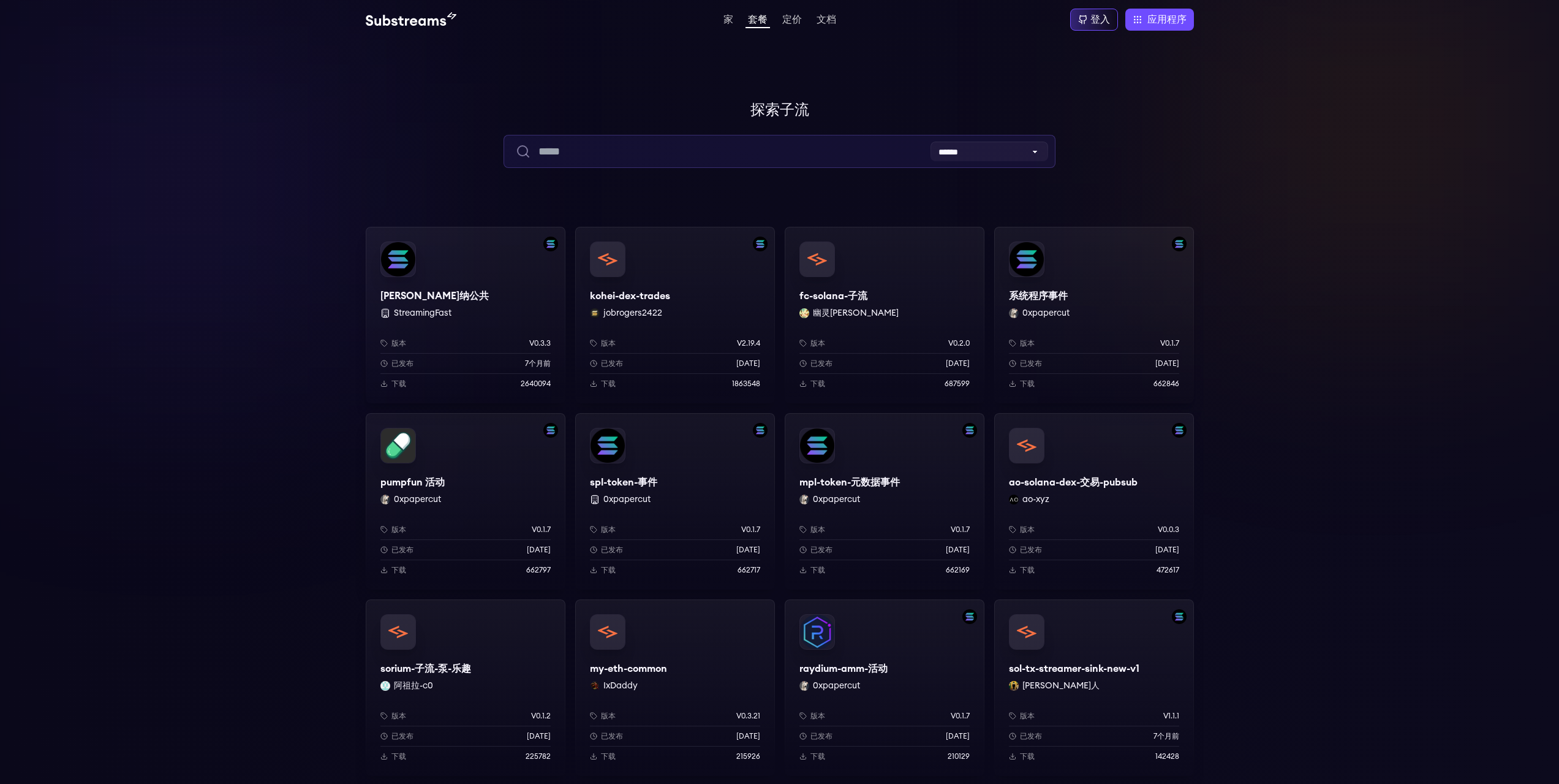
click at [650, 152] on input "text" at bounding box center [780, 152] width 552 height 33
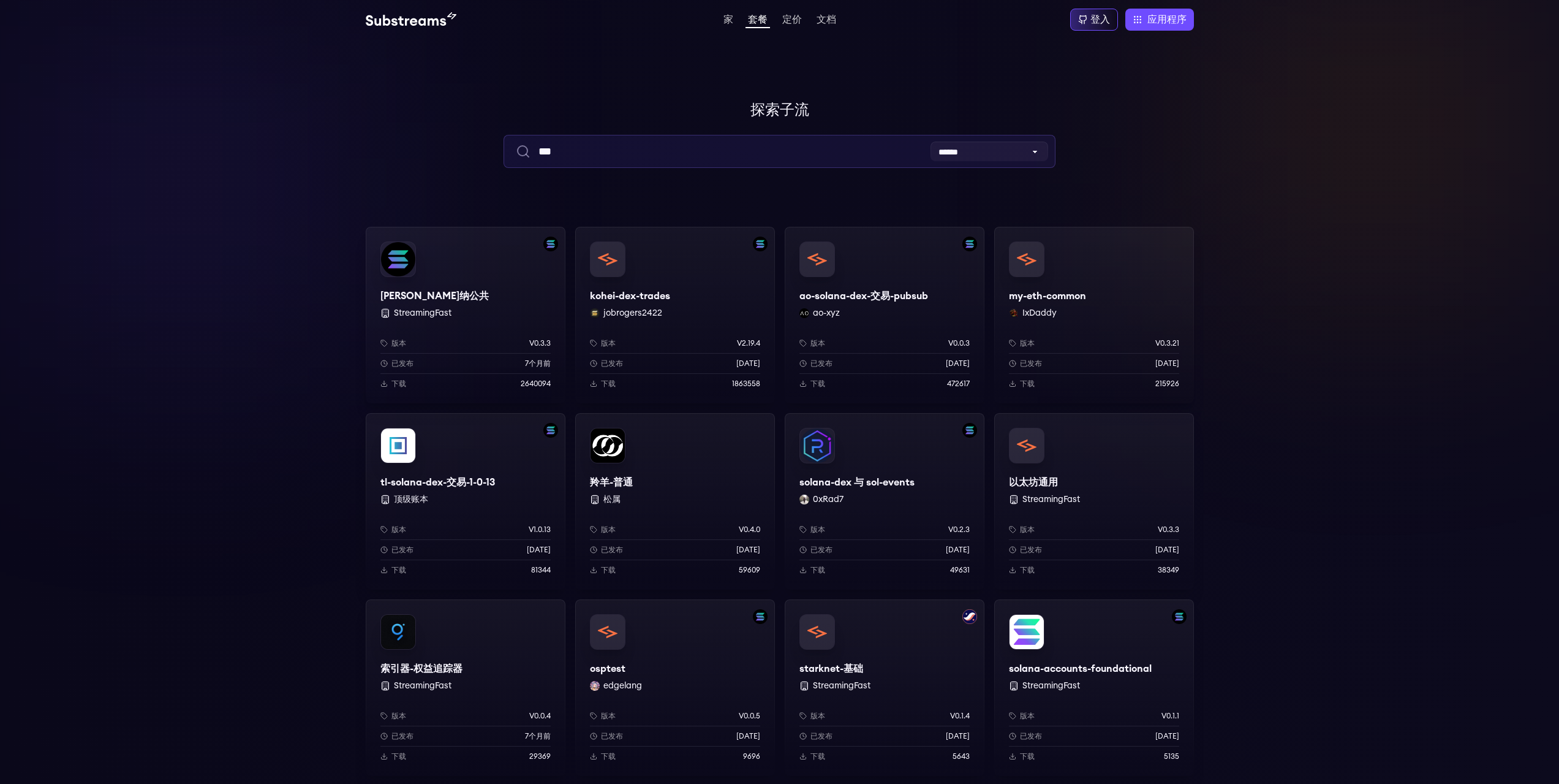
type input "***"
click at [747, 152] on input "***" at bounding box center [780, 152] width 552 height 33
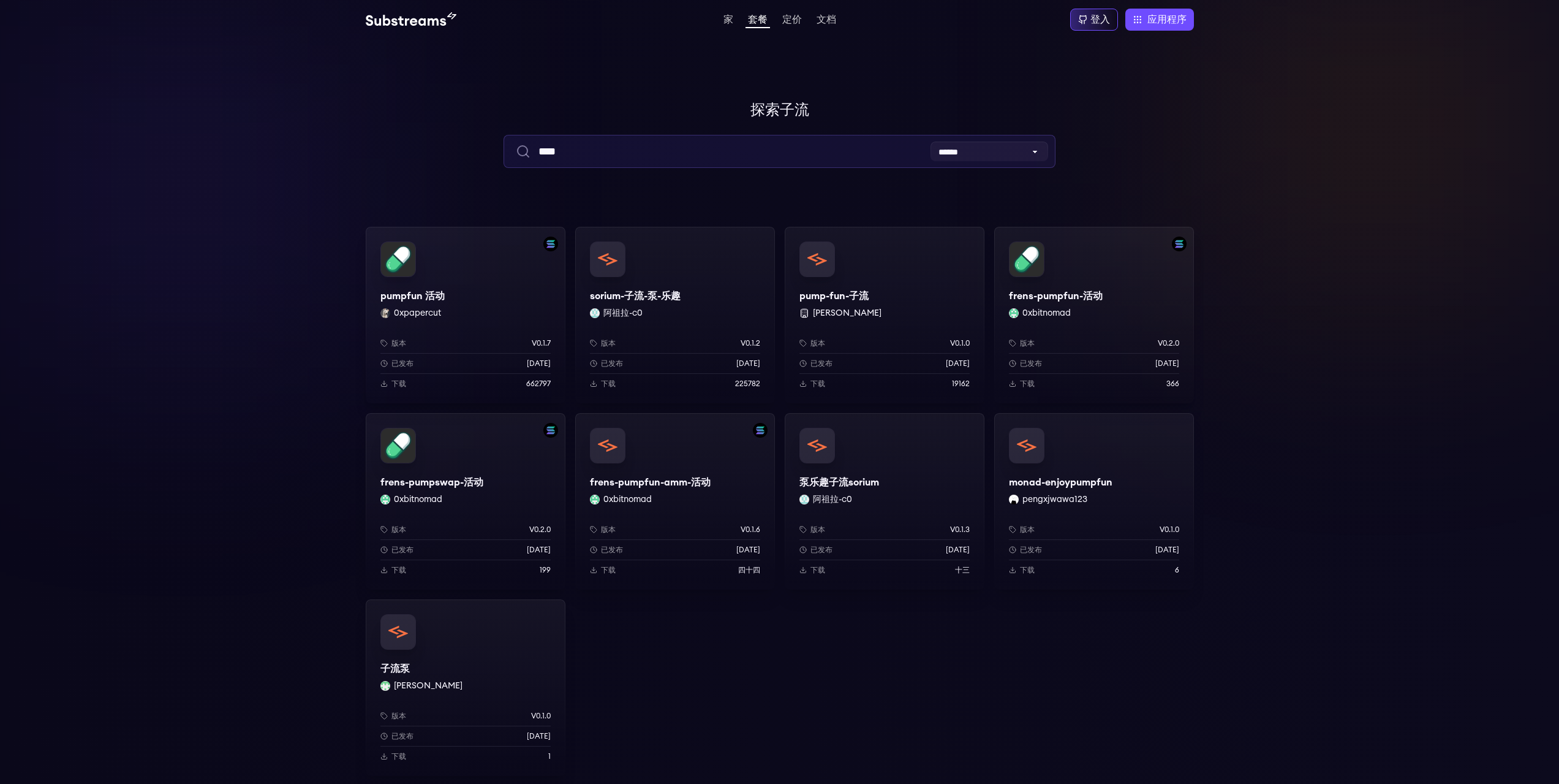
type input "****"
click at [528, 309] on div "pumpfun 活动 0xpapercut 版本 v0.1.7 已发布 9个月前 下载 662797" at bounding box center [465, 315] width 200 height 177
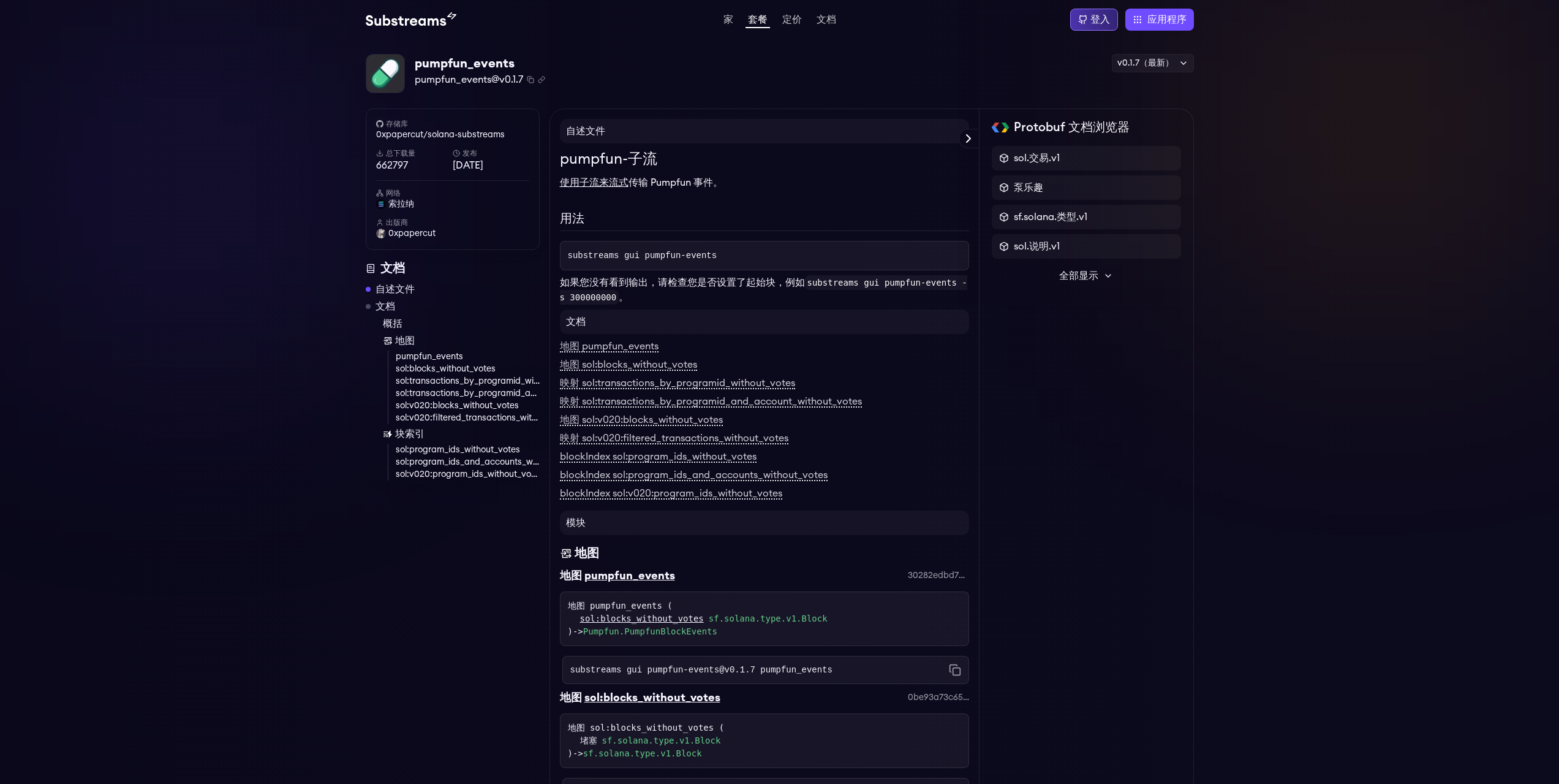
click at [1096, 12] on div "登入" at bounding box center [1095, 19] width 48 height 22
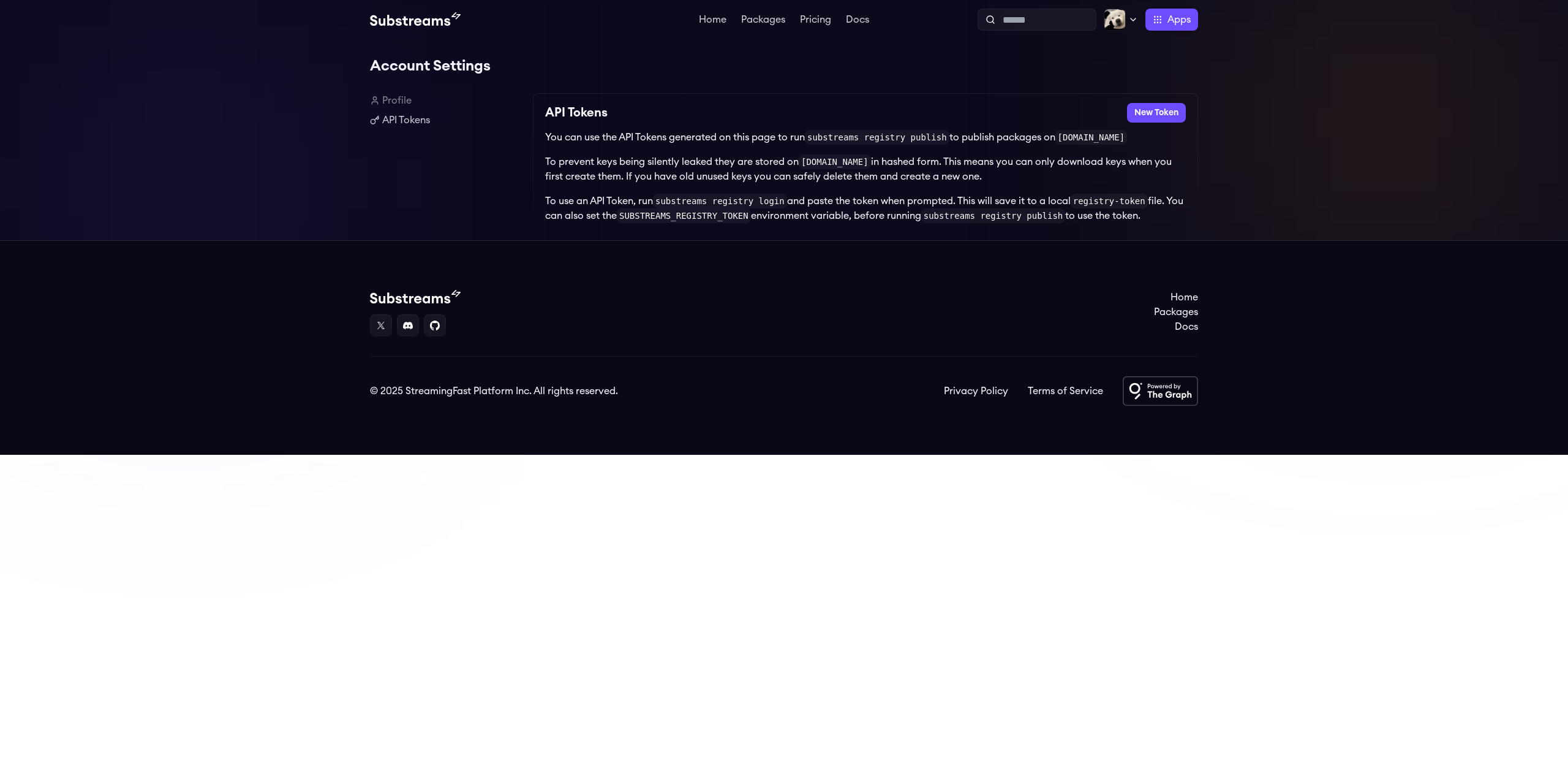
click at [1326, 119] on div "Account Settings Profile API Tokens API Tokens New Token You can use the API To…" at bounding box center [784, 139] width 1568 height 201
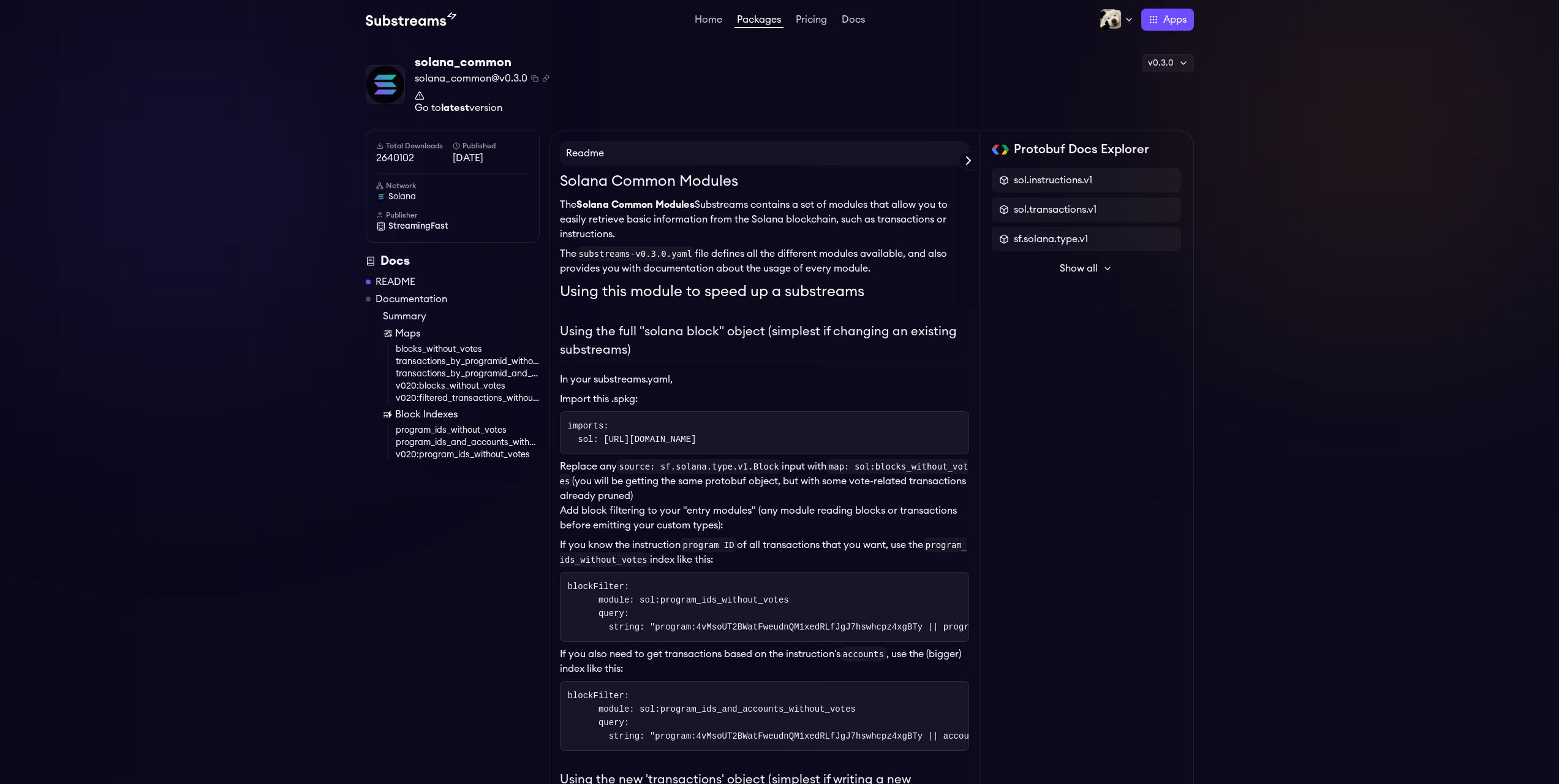
drag, startPoint x: 850, startPoint y: 144, endPoint x: 859, endPoint y: 133, distance: 14.2
click at [1169, 60] on div "v0.3.0" at bounding box center [1169, 63] width 51 height 18
click at [908, 59] on div "solana_common solana_common@v0.3.0 Copied! Copied! Go to latest version v0.3.0 …" at bounding box center [779, 85] width 828 height 62
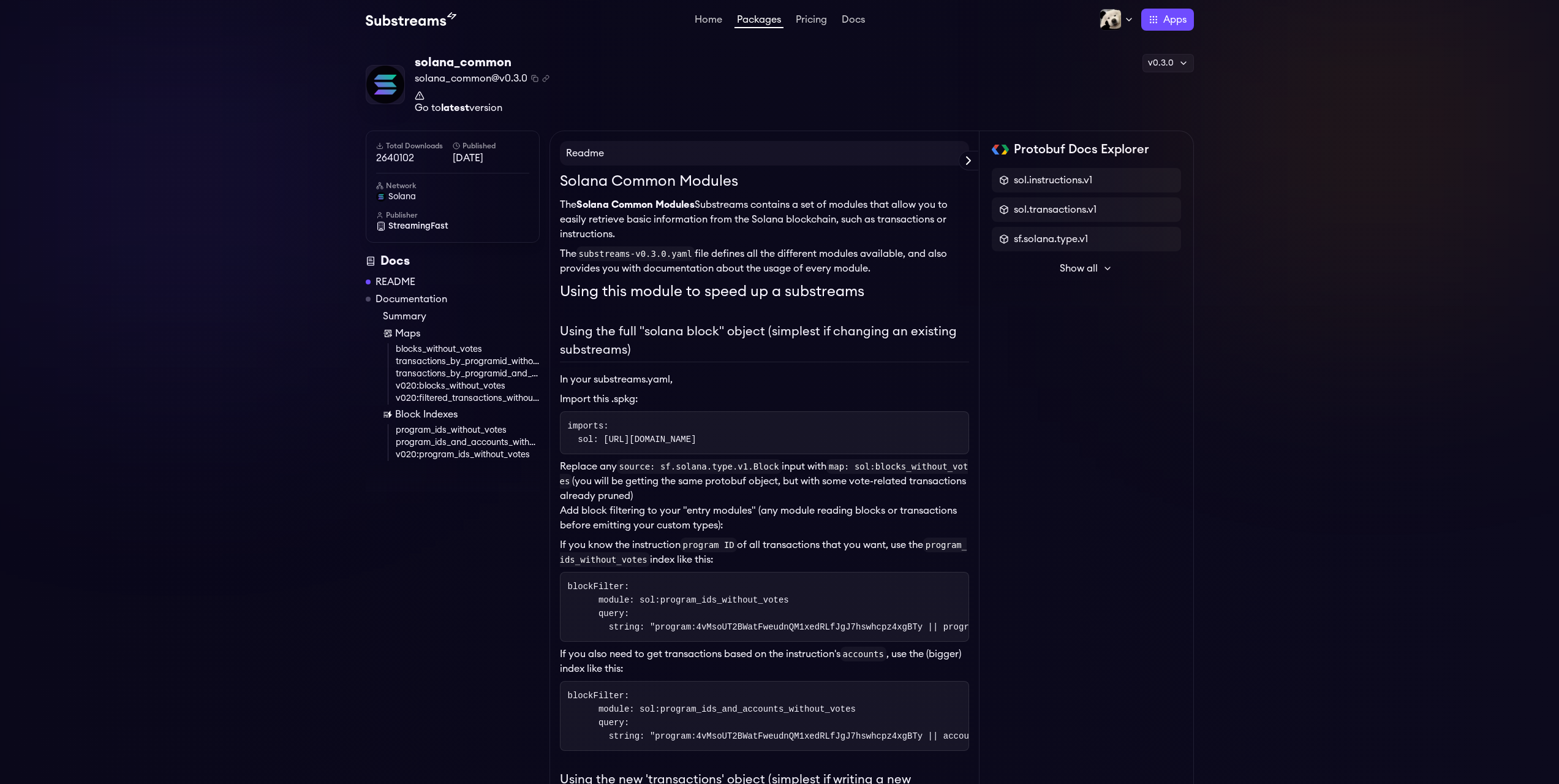
click at [778, 19] on link "Packages" at bounding box center [758, 22] width 49 height 13
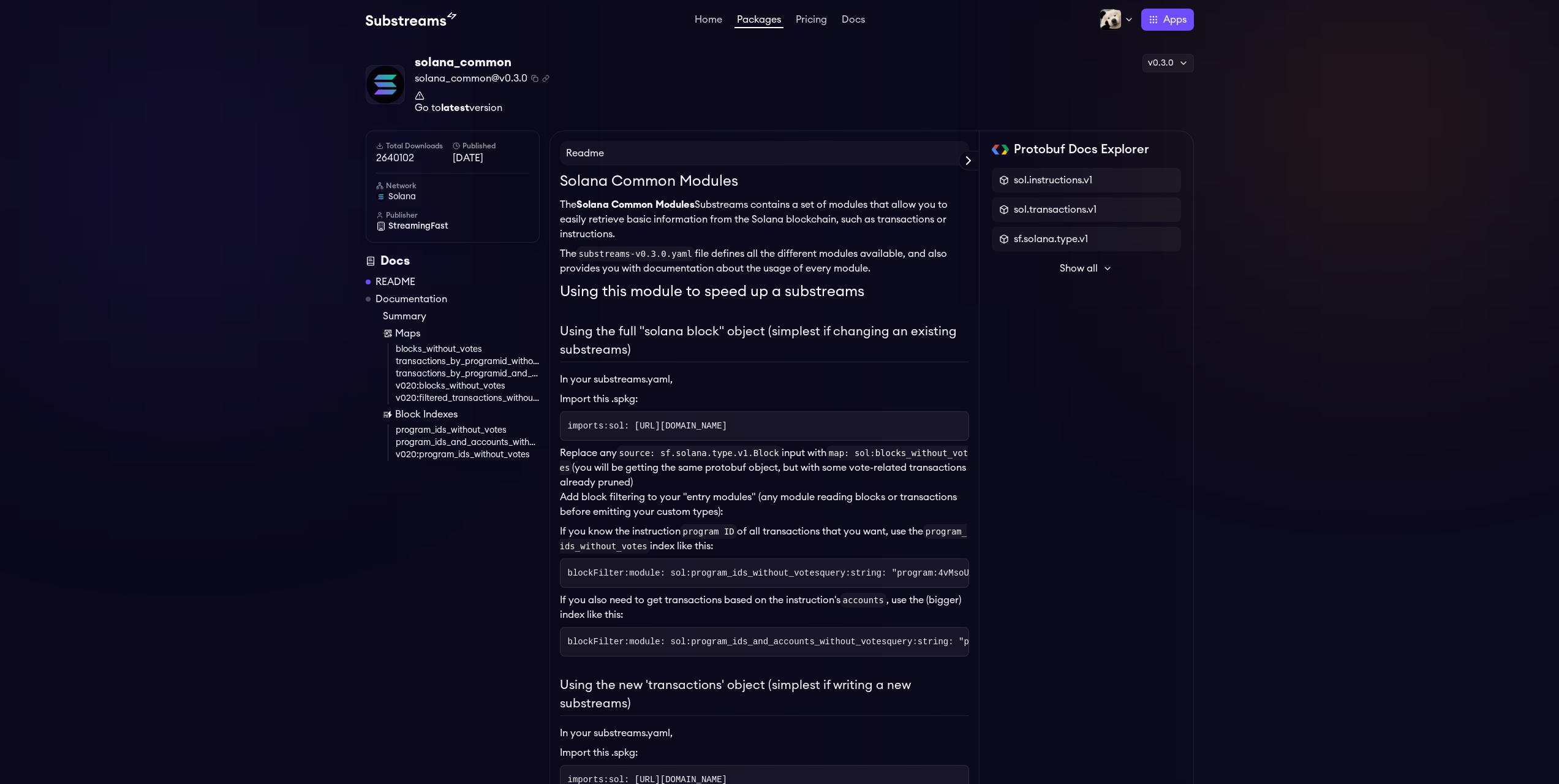
click at [441, 361] on link "transactions_by_programid_without_votes" at bounding box center [468, 361] width 144 height 12
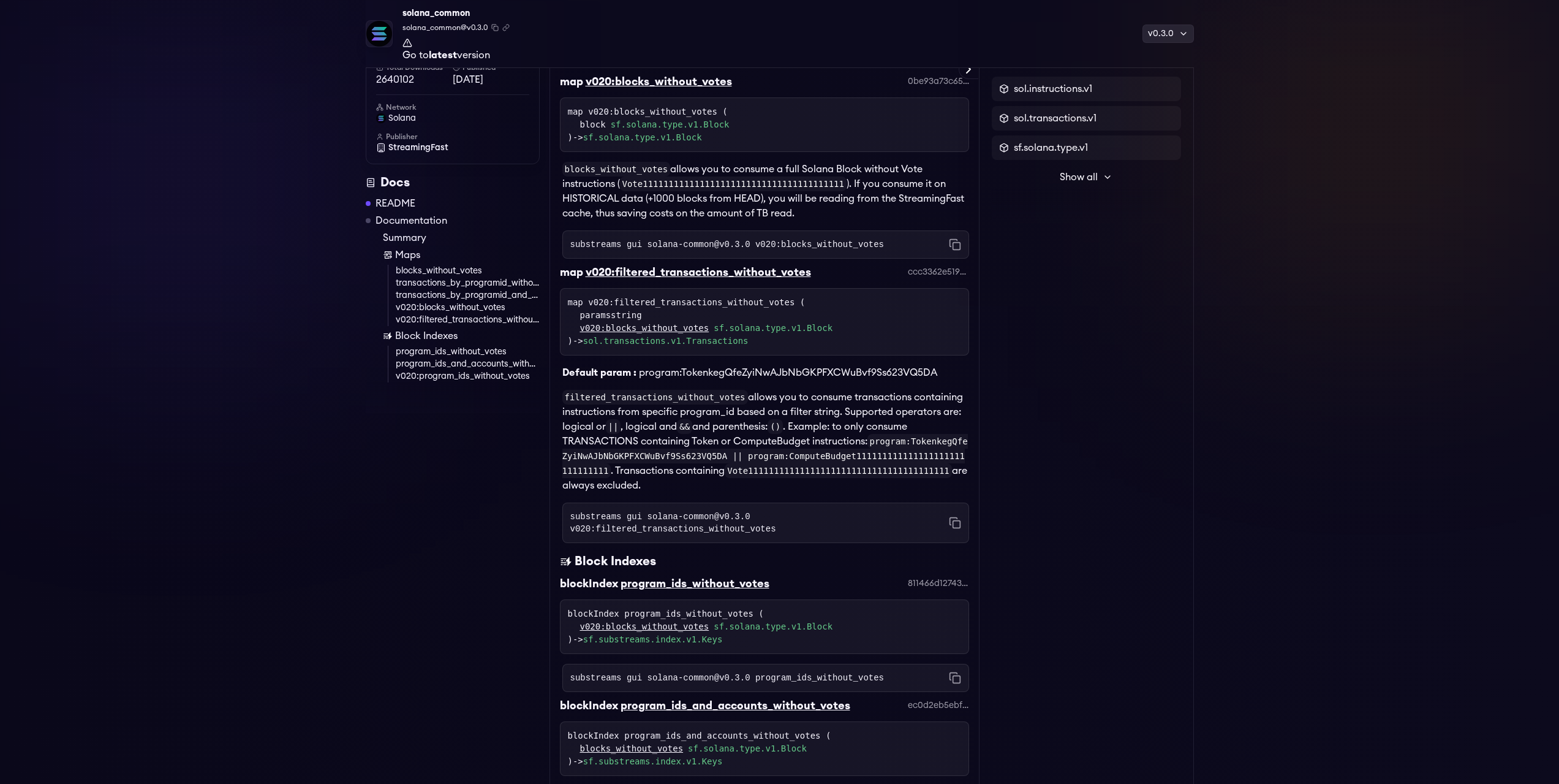
scroll to position [2316, 0]
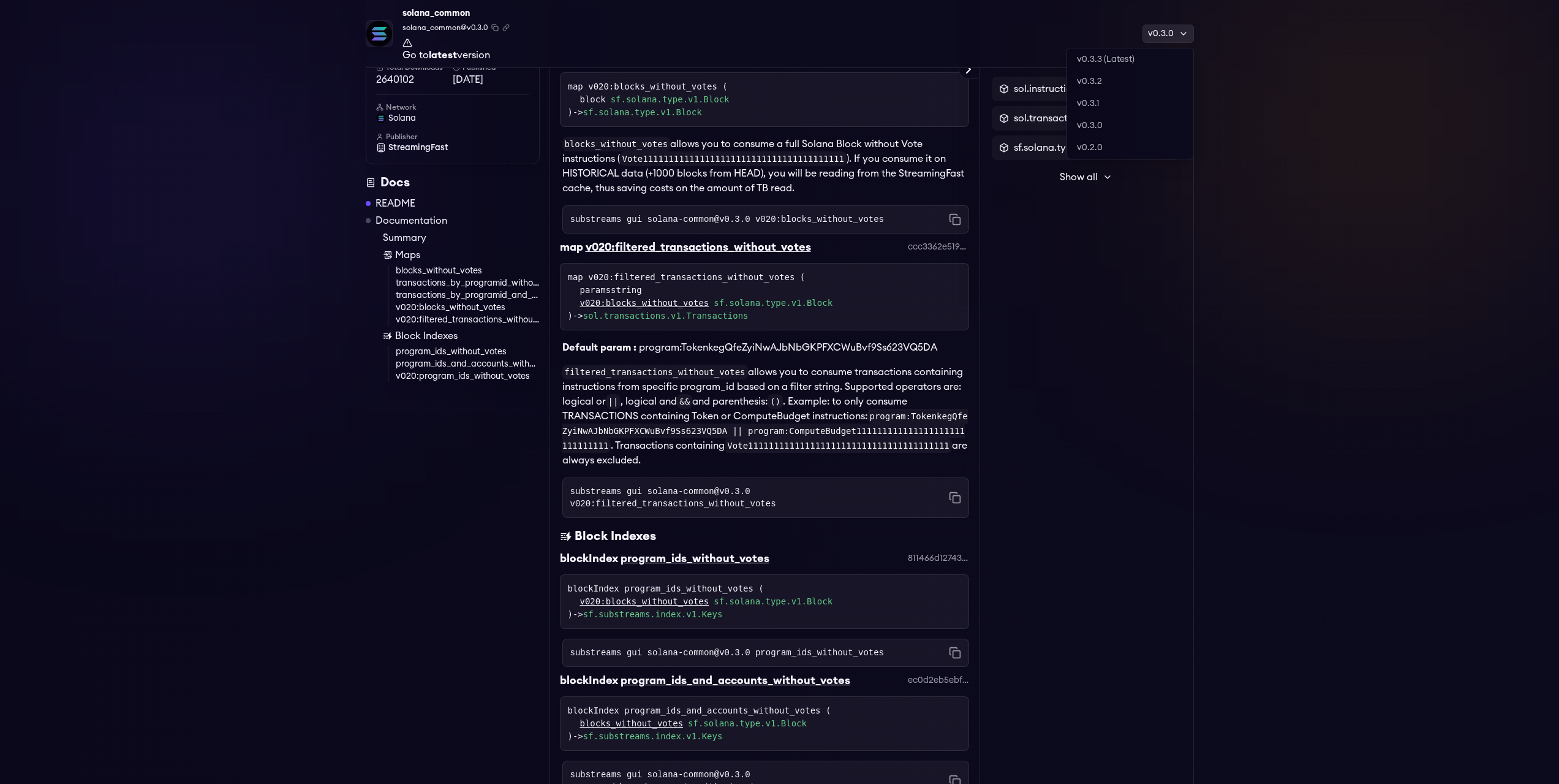
click at [1173, 31] on div "v0.3.0" at bounding box center [1169, 34] width 51 height 18
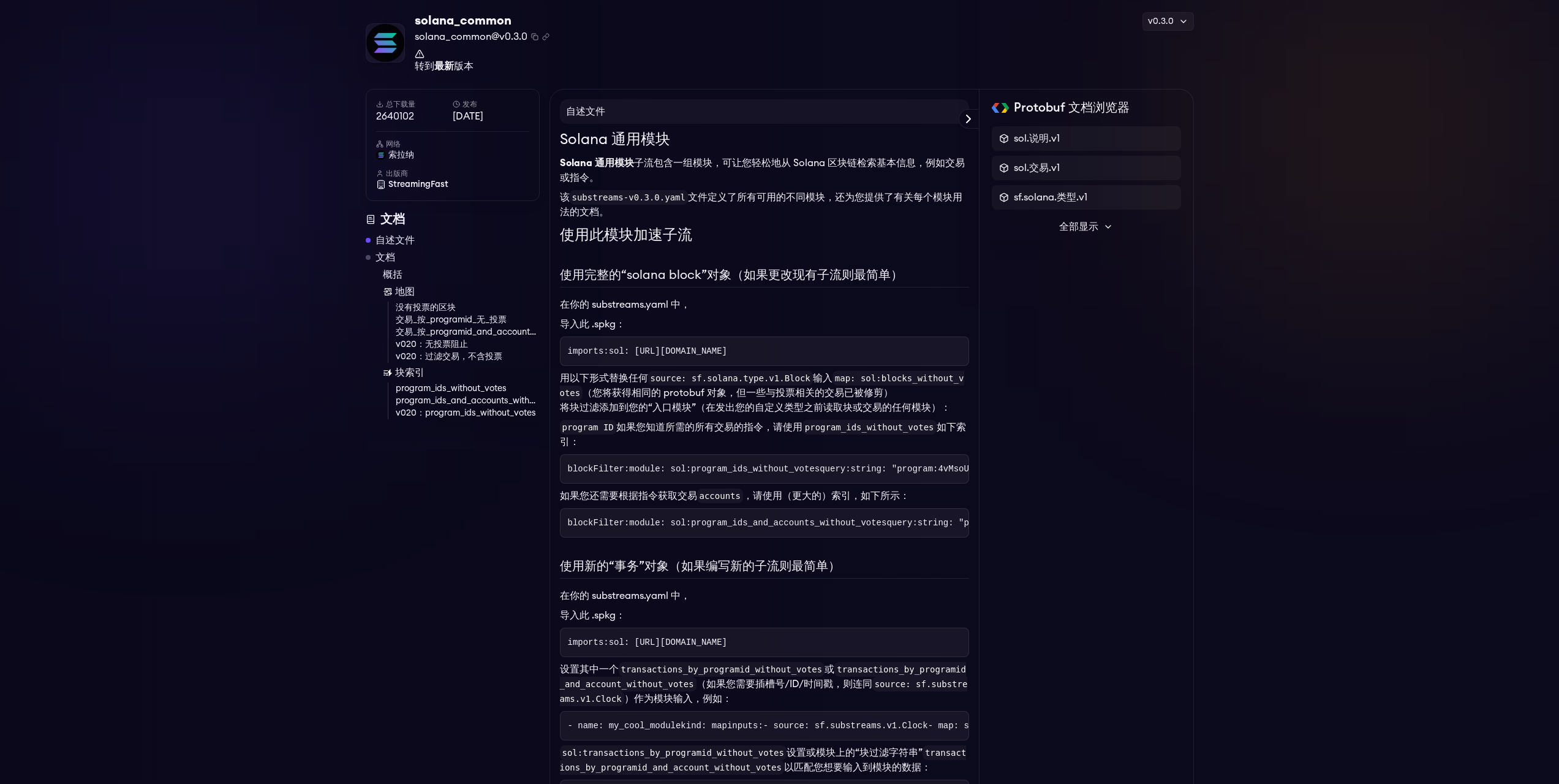
scroll to position [0, 0]
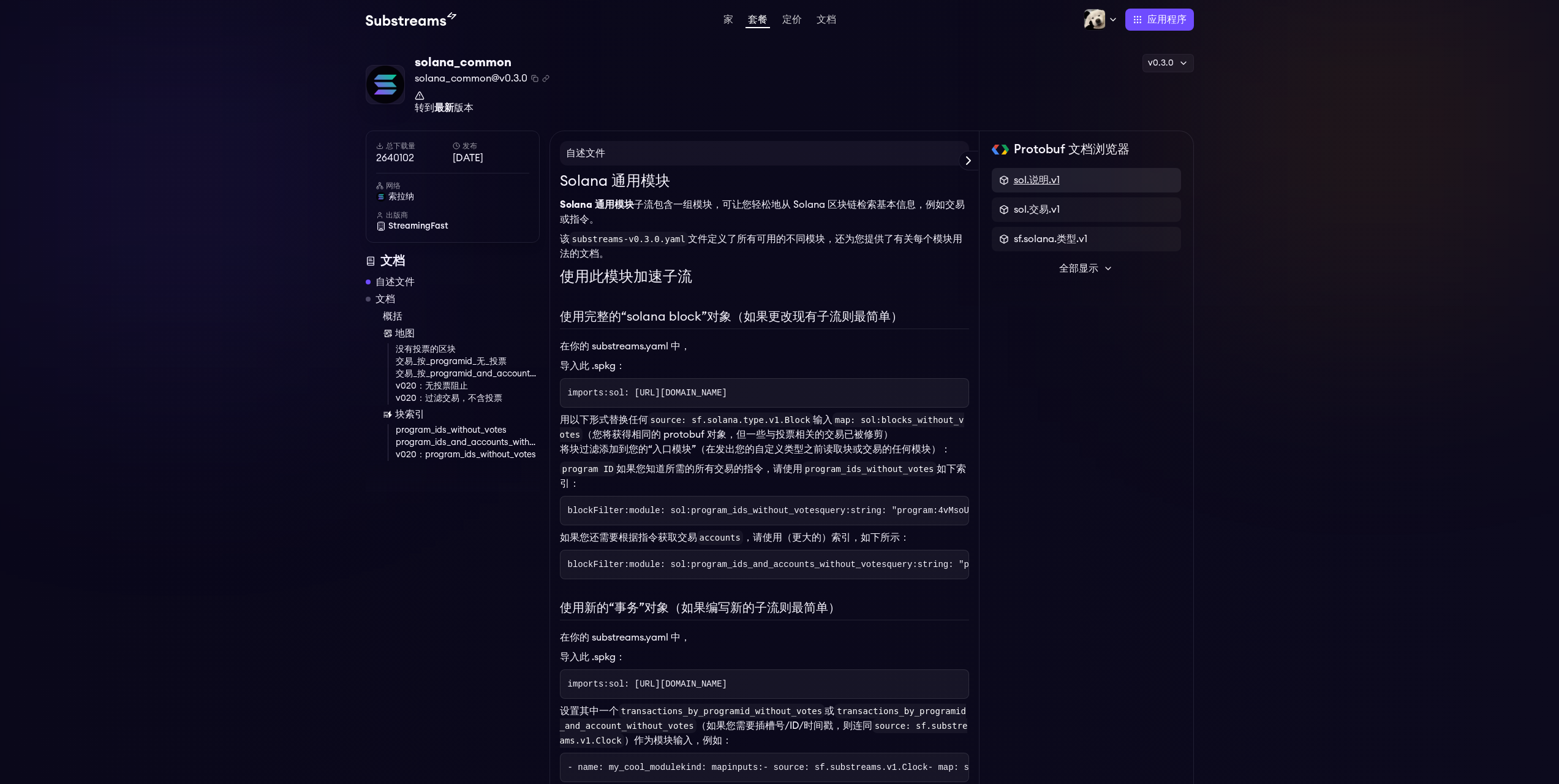
click at [1051, 186] on span "sol.说明.v1" at bounding box center [1036, 180] width 46 height 15
click at [1049, 239] on font "操作说明" at bounding box center [1035, 243] width 34 height 10
click at [719, 26] on link at bounding box center [543, 20] width 356 height 15
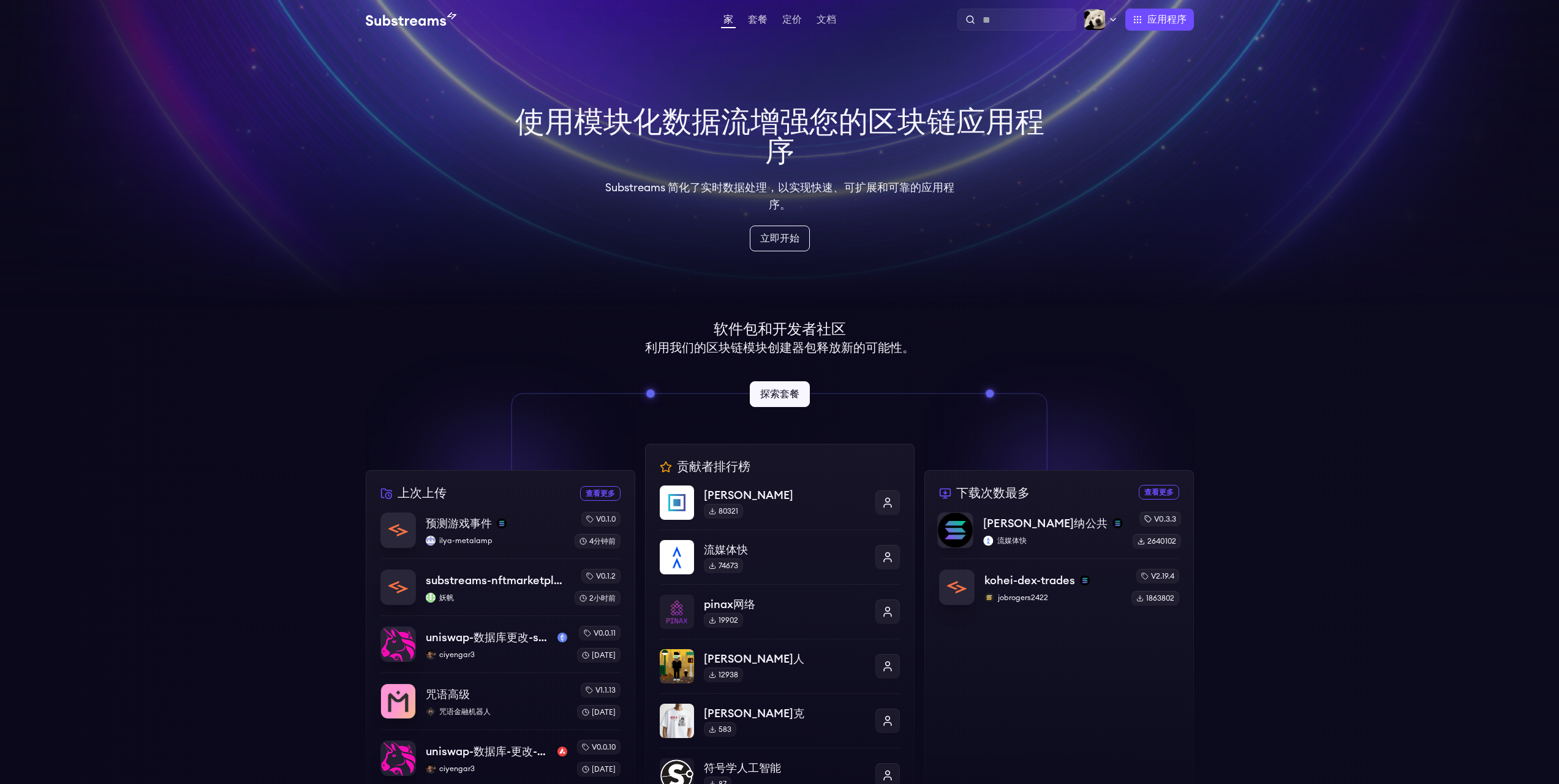
click at [1098, 532] on div "[PERSON_NAME]纳公共 流媒体快" at bounding box center [1053, 530] width 139 height 31
